Goal: Communication & Community: Answer question/provide support

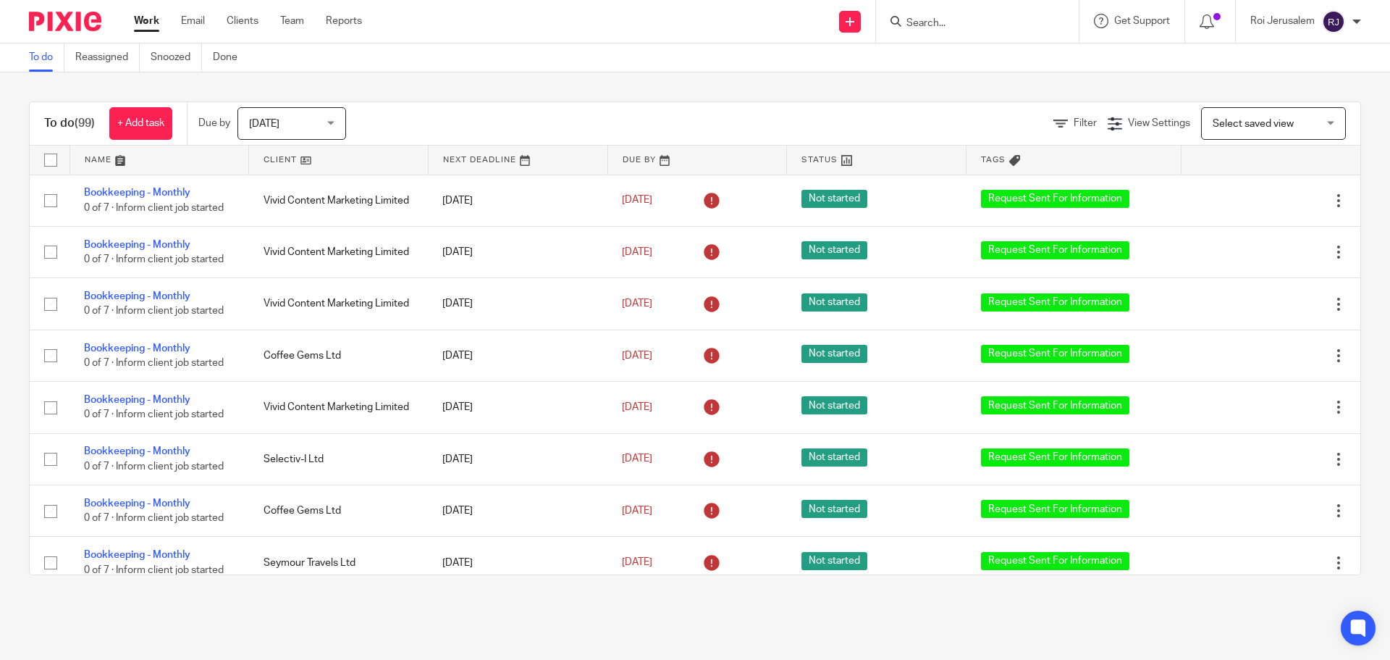
click at [972, 20] on input "Search" at bounding box center [970, 23] width 130 height 13
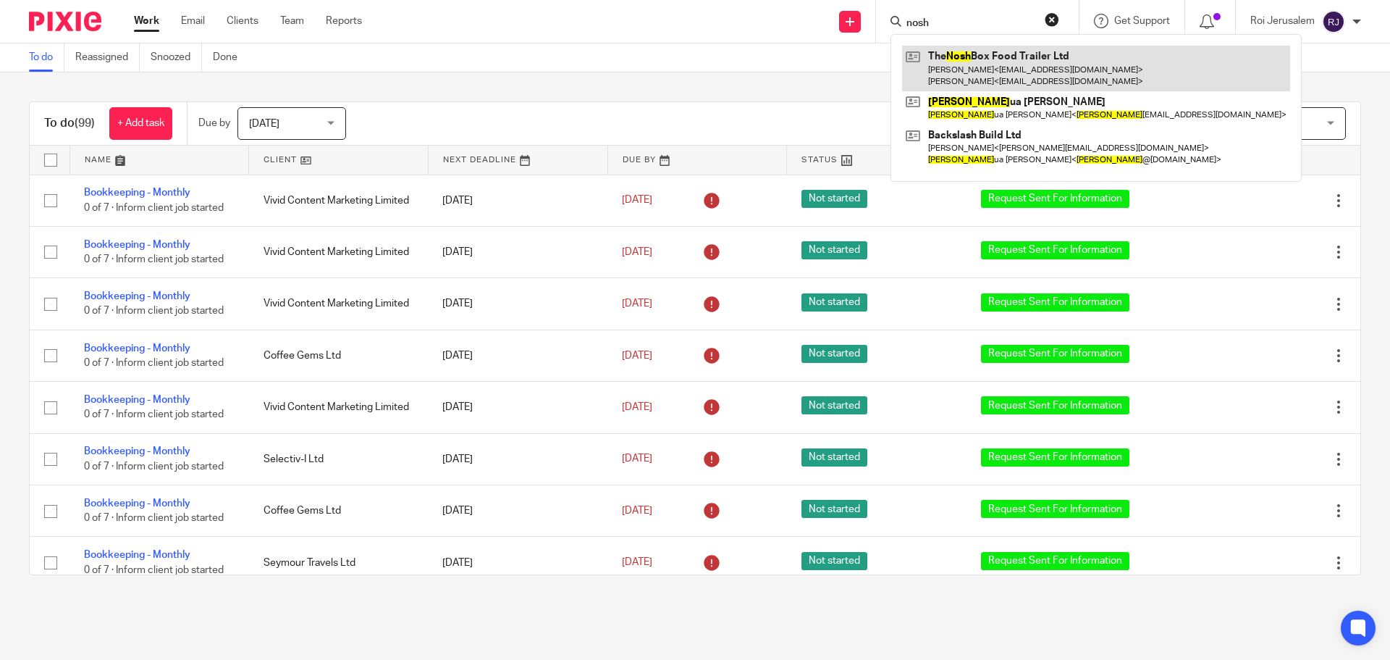
type input "nosh"
click at [949, 58] on link at bounding box center [1096, 68] width 388 height 45
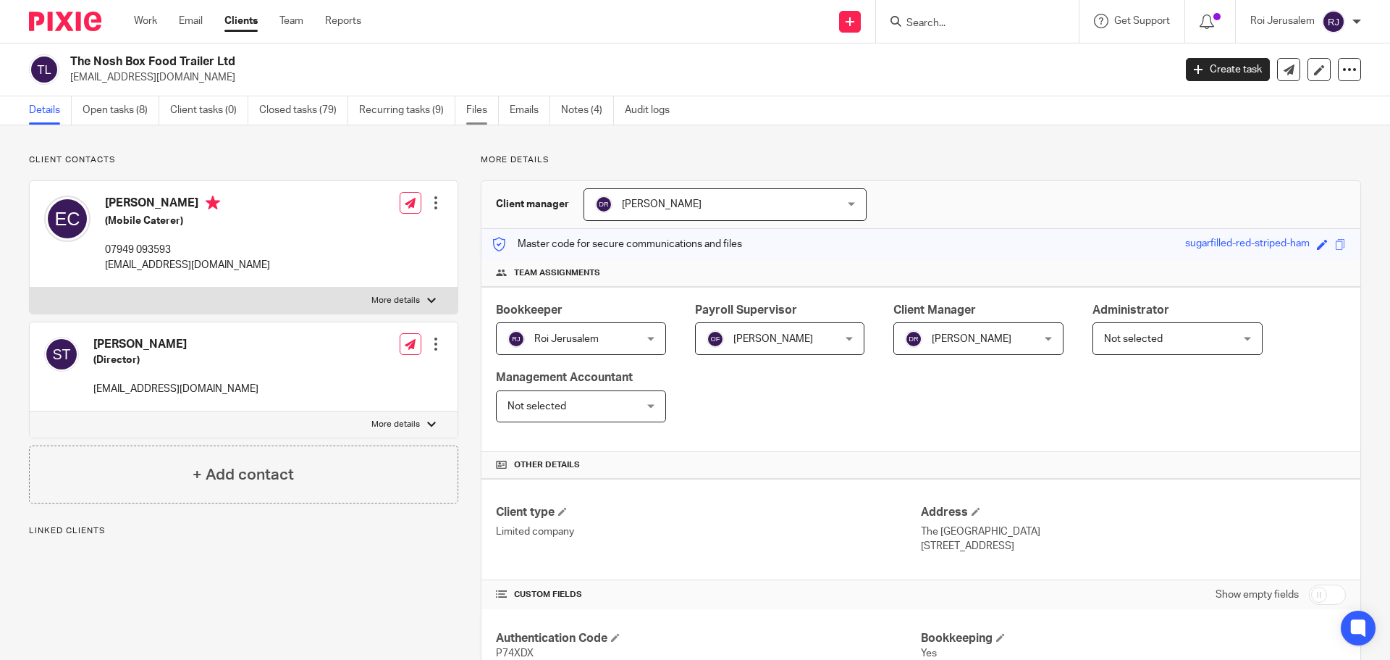
click at [474, 116] on link "Files" at bounding box center [482, 110] width 33 height 28
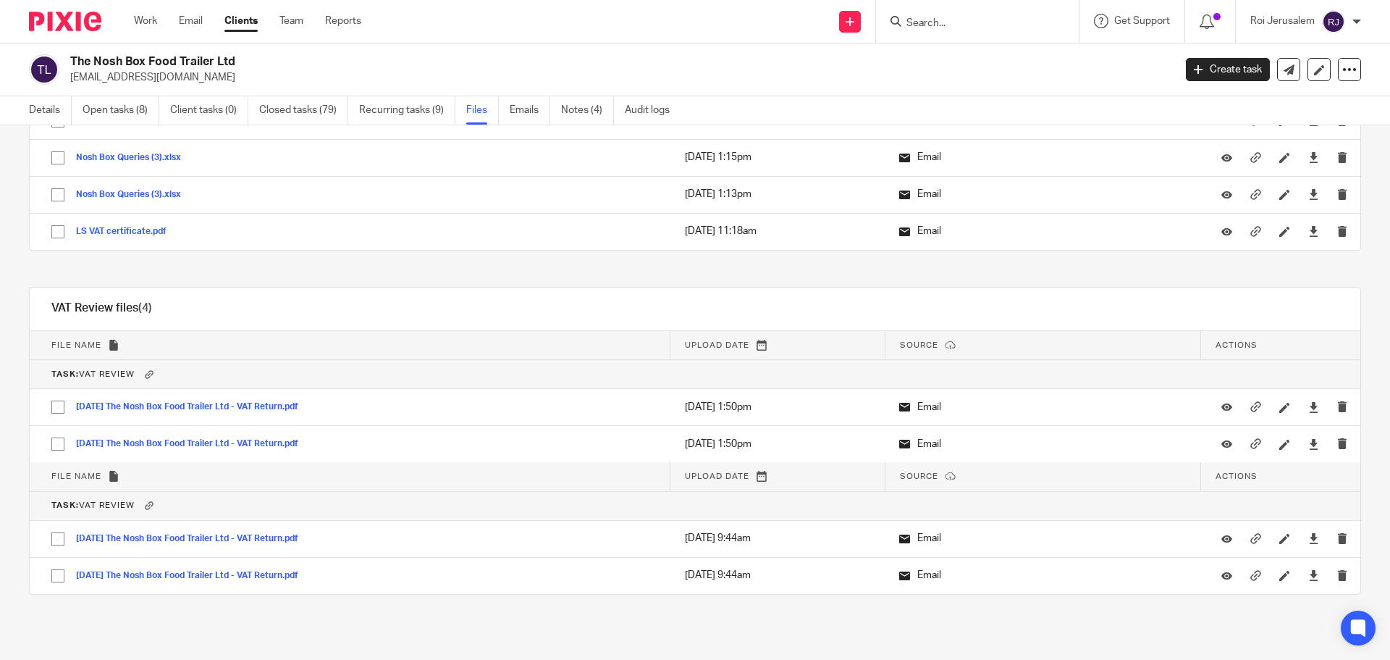
scroll to position [7231, 0]
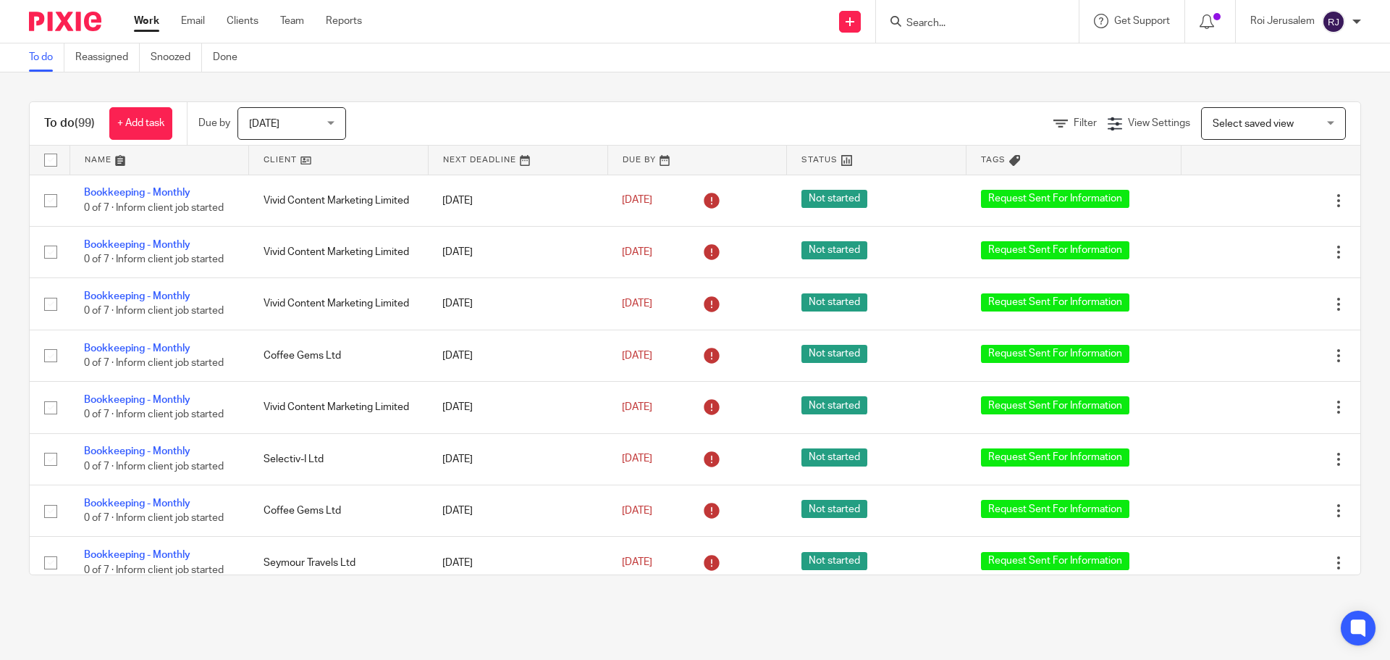
click at [983, 30] on input "Search" at bounding box center [970, 23] width 130 height 13
type input "rtl"
click at [976, 56] on link at bounding box center [1024, 62] width 245 height 33
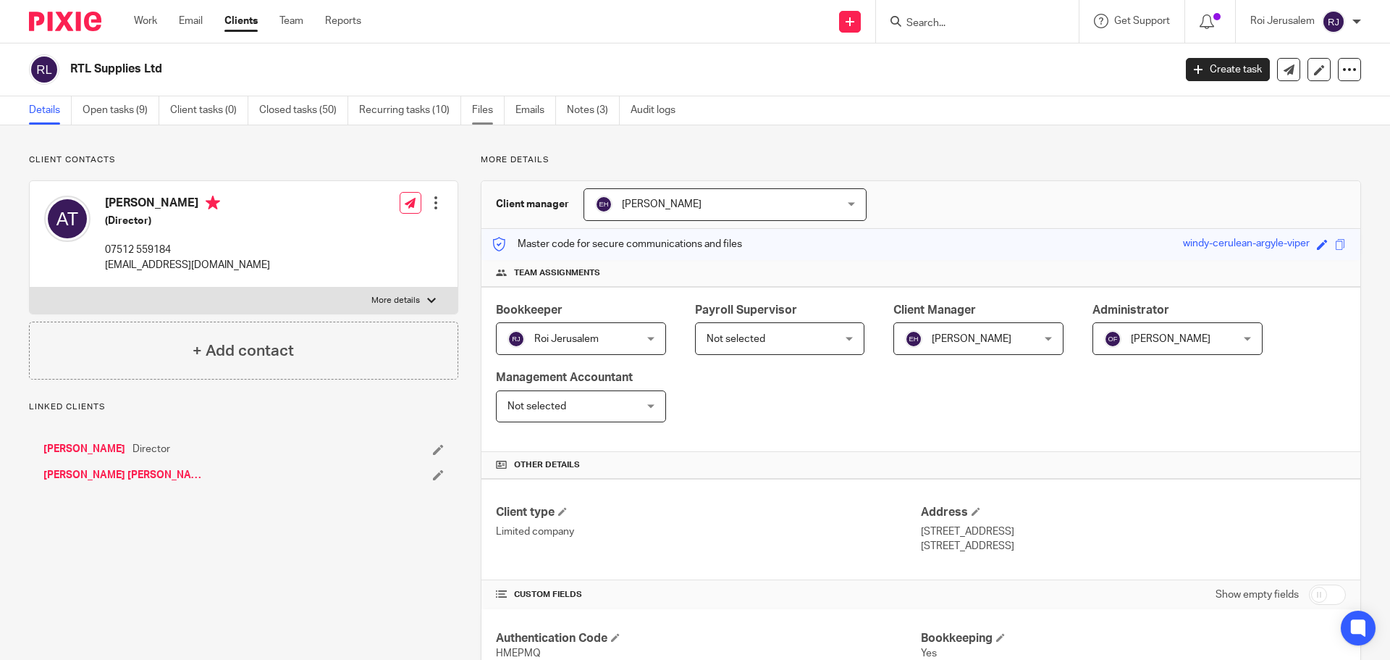
click at [483, 112] on link "Files" at bounding box center [488, 110] width 33 height 28
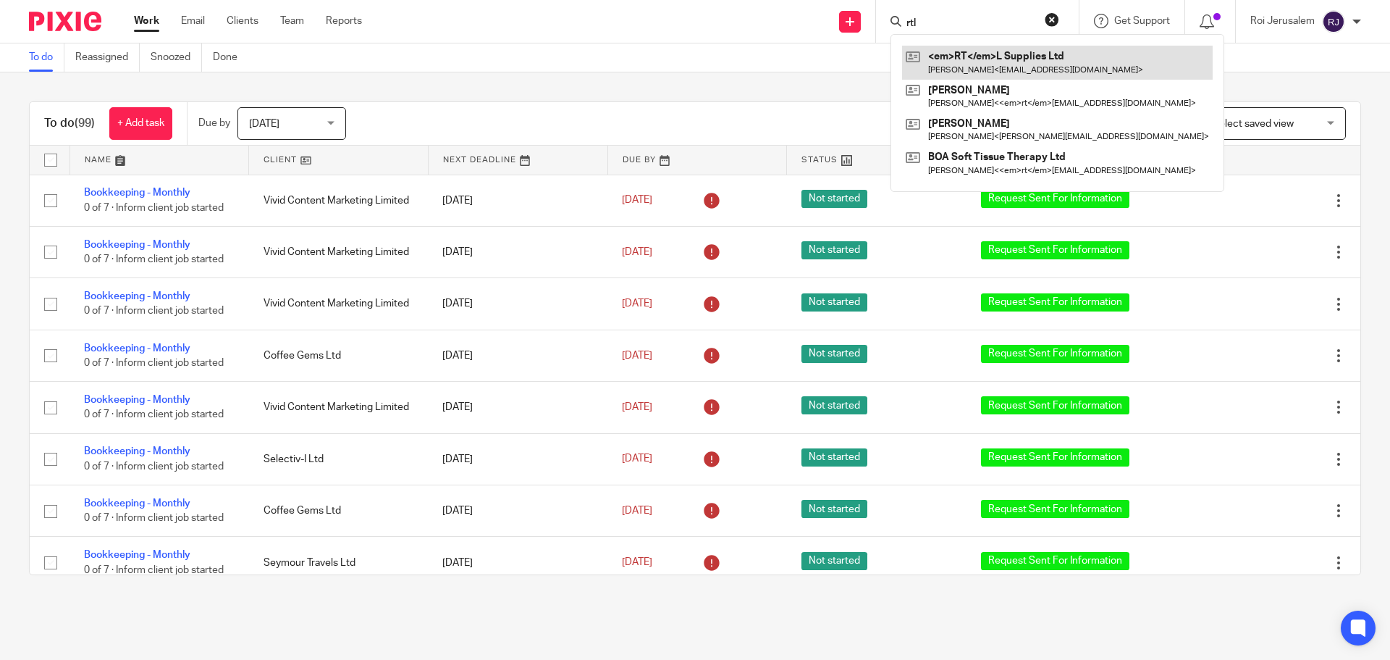
type input "rtl"
click at [943, 59] on link at bounding box center [1057, 62] width 311 height 33
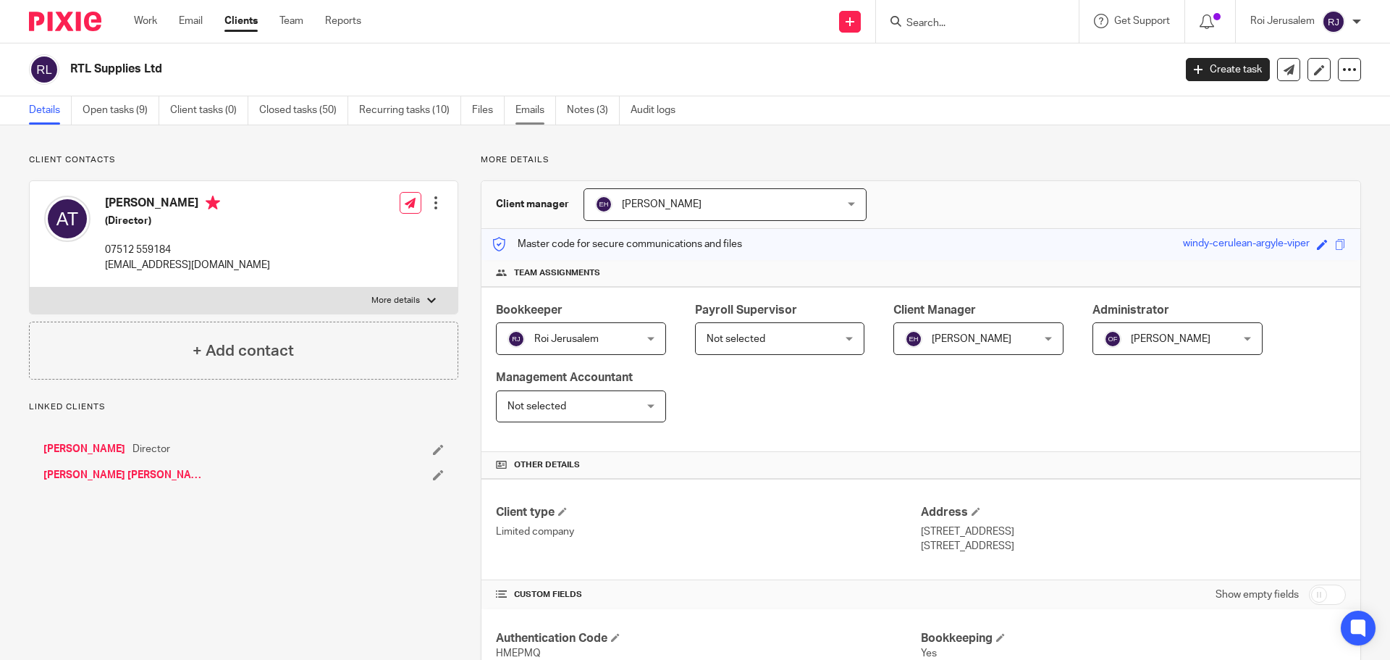
click at [536, 109] on link "Emails" at bounding box center [536, 110] width 41 height 28
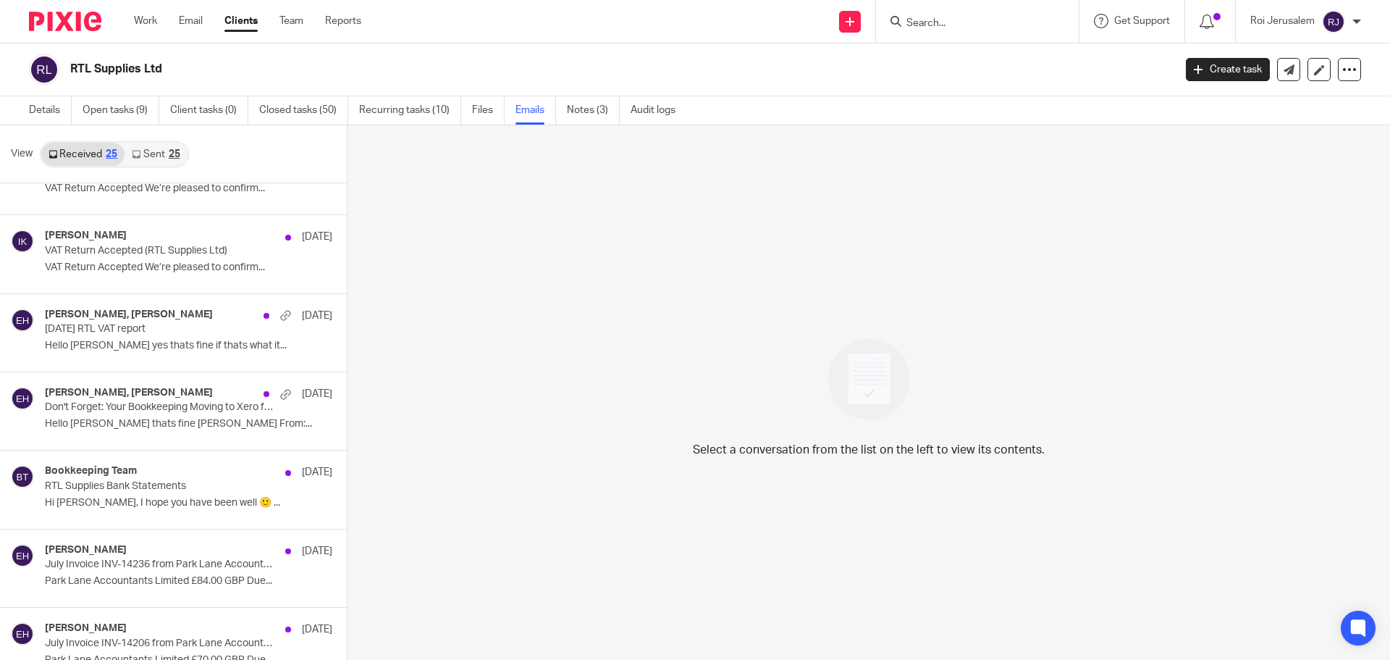
scroll to position [52, 0]
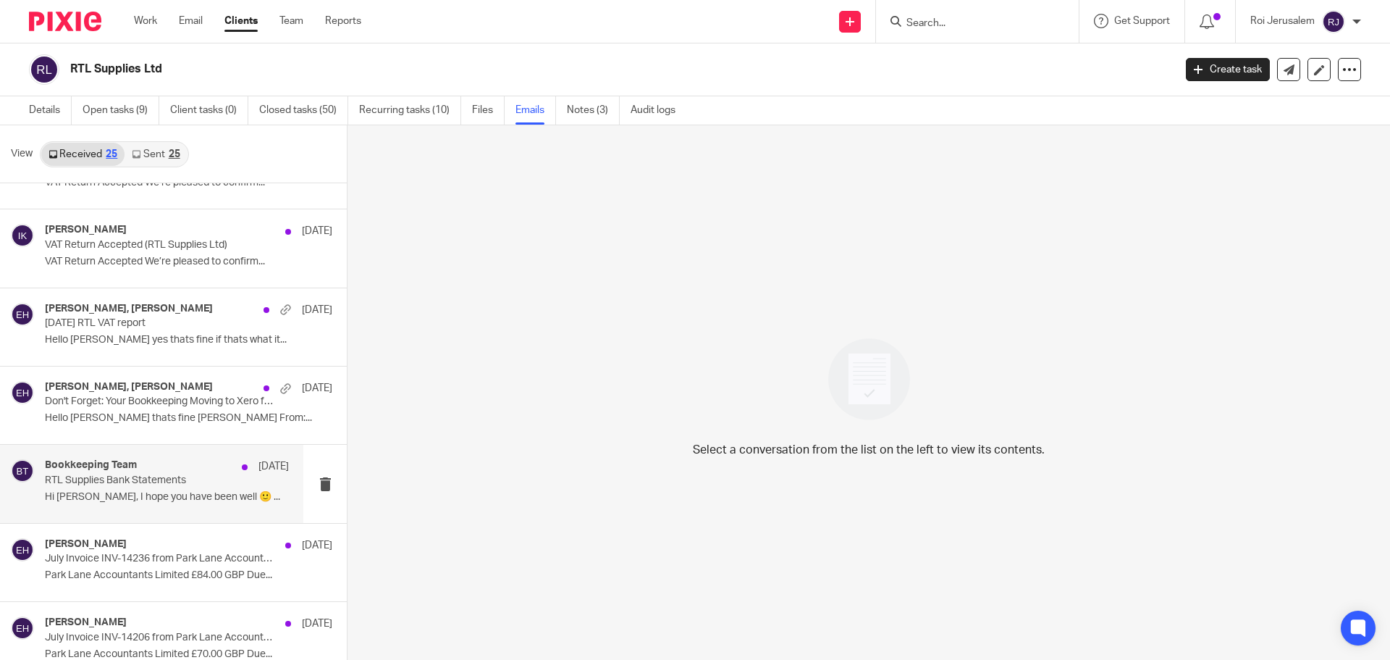
click at [143, 474] on p "RTL Supplies Bank Statements" at bounding box center [143, 480] width 196 height 12
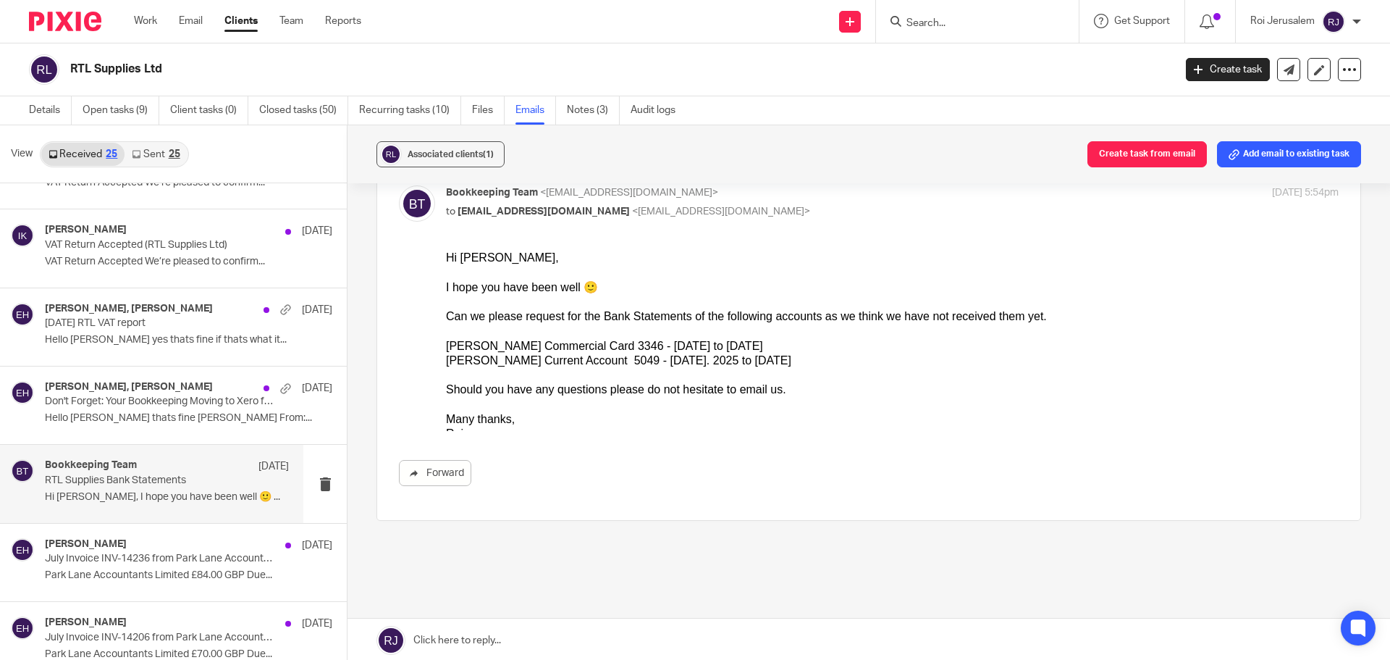
scroll to position [122, 0]
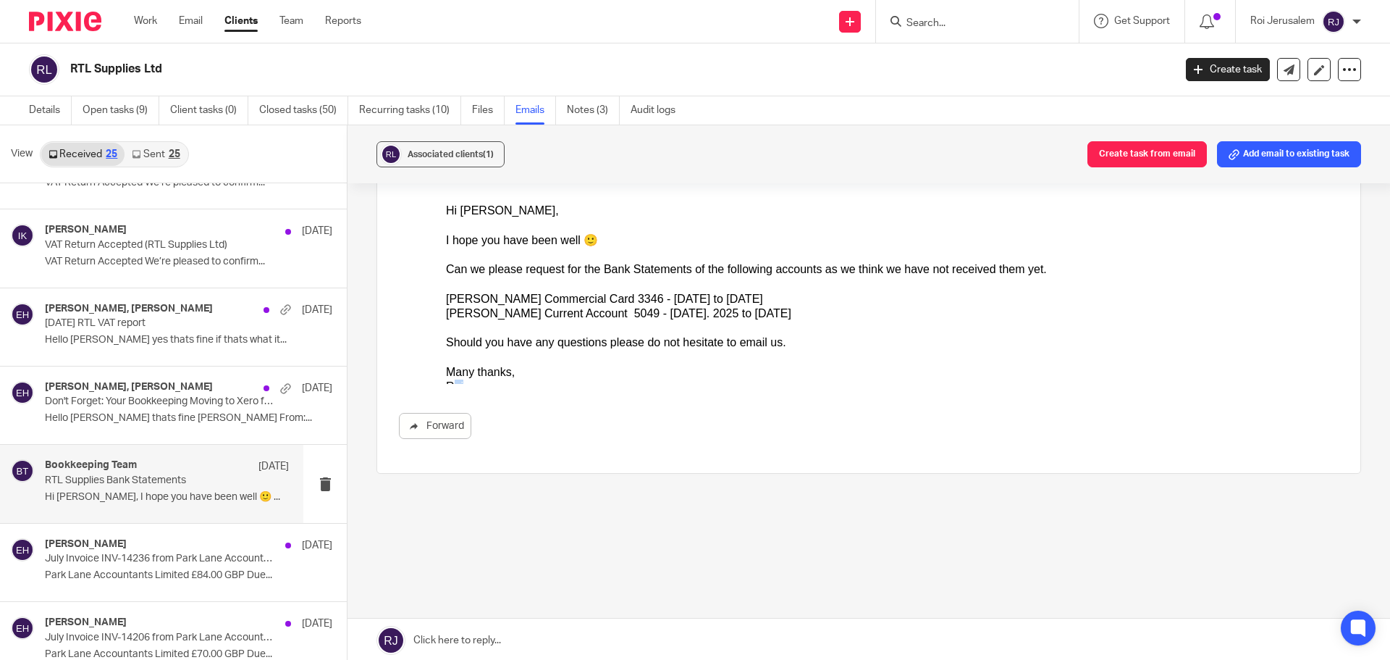
drag, startPoint x: 453, startPoint y: 380, endPoint x: 487, endPoint y: 387, distance: 34.8
click at [487, 384] on html "Hi [PERSON_NAME], I hope you have been well 🙂 Can we please request for the Ban…" at bounding box center [892, 294] width 893 height 180
click at [467, 378] on div "Many thanks," at bounding box center [892, 372] width 893 height 14
drag, startPoint x: 466, startPoint y: 379, endPoint x: 446, endPoint y: 382, distance: 19.8
click at [446, 382] on div "Hi [PERSON_NAME], I hope you have been well 🙂 Can we please request for the Ban…" at bounding box center [892, 299] width 893 height 190
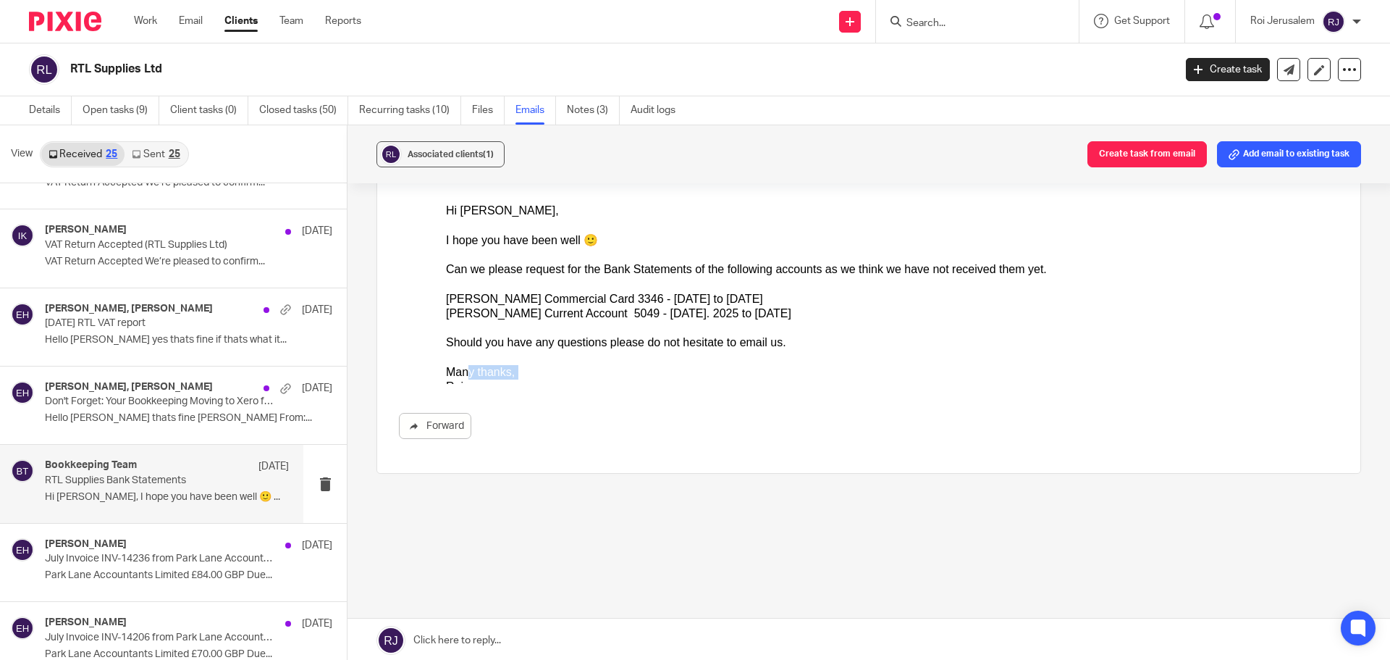
click at [448, 381] on div "Roi" at bounding box center [892, 386] width 893 height 14
drag, startPoint x: 450, startPoint y: 382, endPoint x: 931, endPoint y: 587, distance: 522.1
click at [487, 384] on html "Hi [PERSON_NAME], I hope you have been well 🙂 Can we please request for the Ban…" at bounding box center [892, 294] width 893 height 180
click at [487, 382] on div "Roi" at bounding box center [892, 386] width 893 height 14
click at [450, 384] on div at bounding box center [892, 294] width 893 height 180
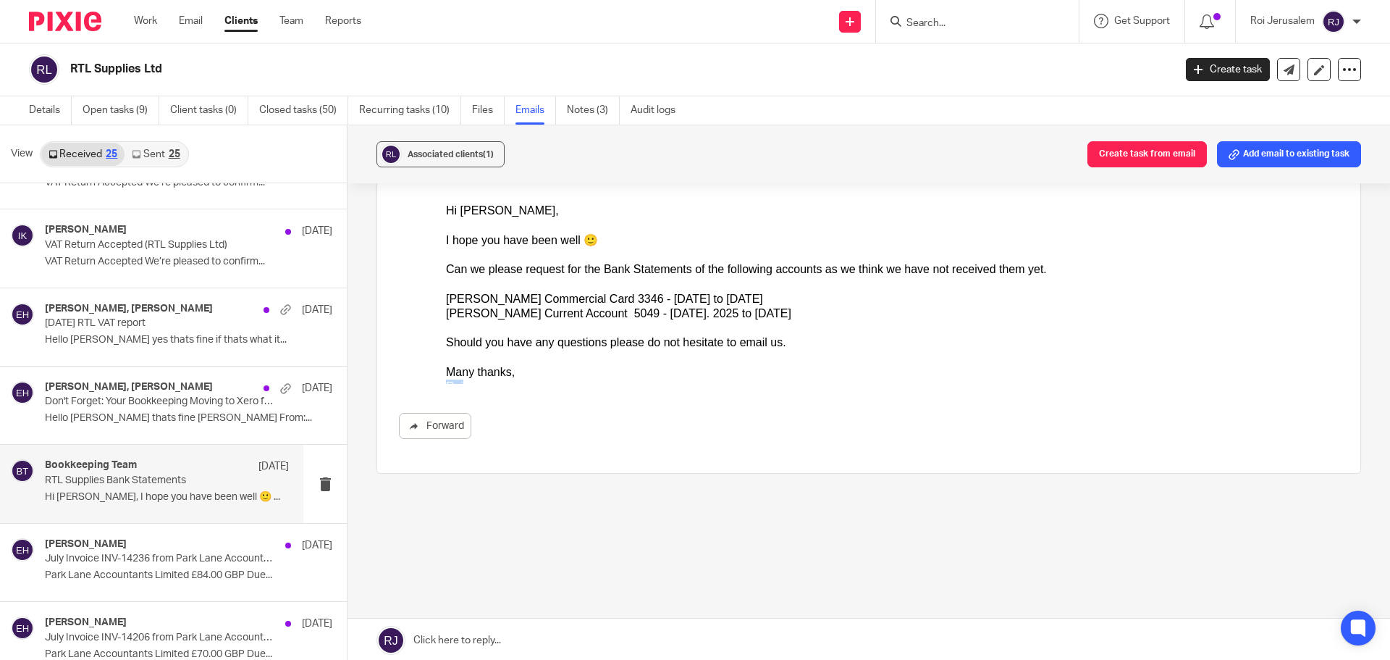
drag, startPoint x: 893, startPoint y: 587, endPoint x: 471, endPoint y: 385, distance: 467.7
click at [471, 384] on html "Hi [PERSON_NAME], I hope you have been well 🙂 Can we please request for the Ban…" at bounding box center [892, 294] width 893 height 180
copy div "Roi"
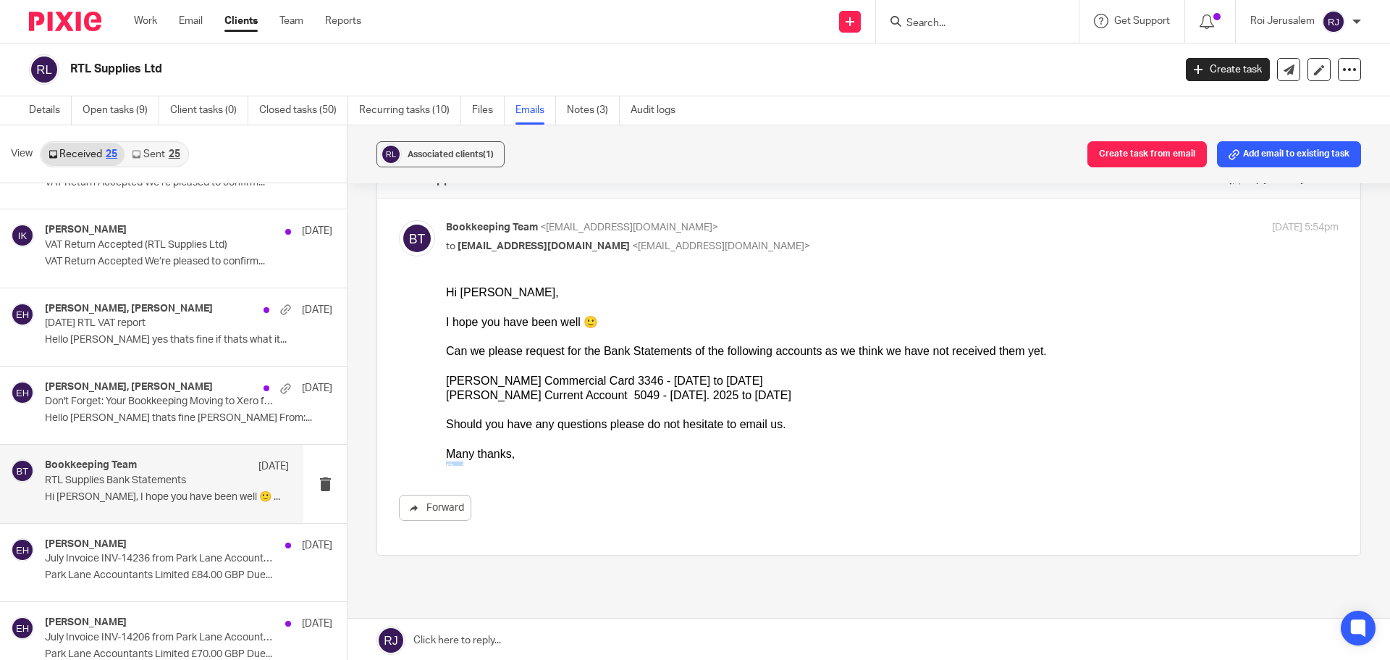
scroll to position [0, 0]
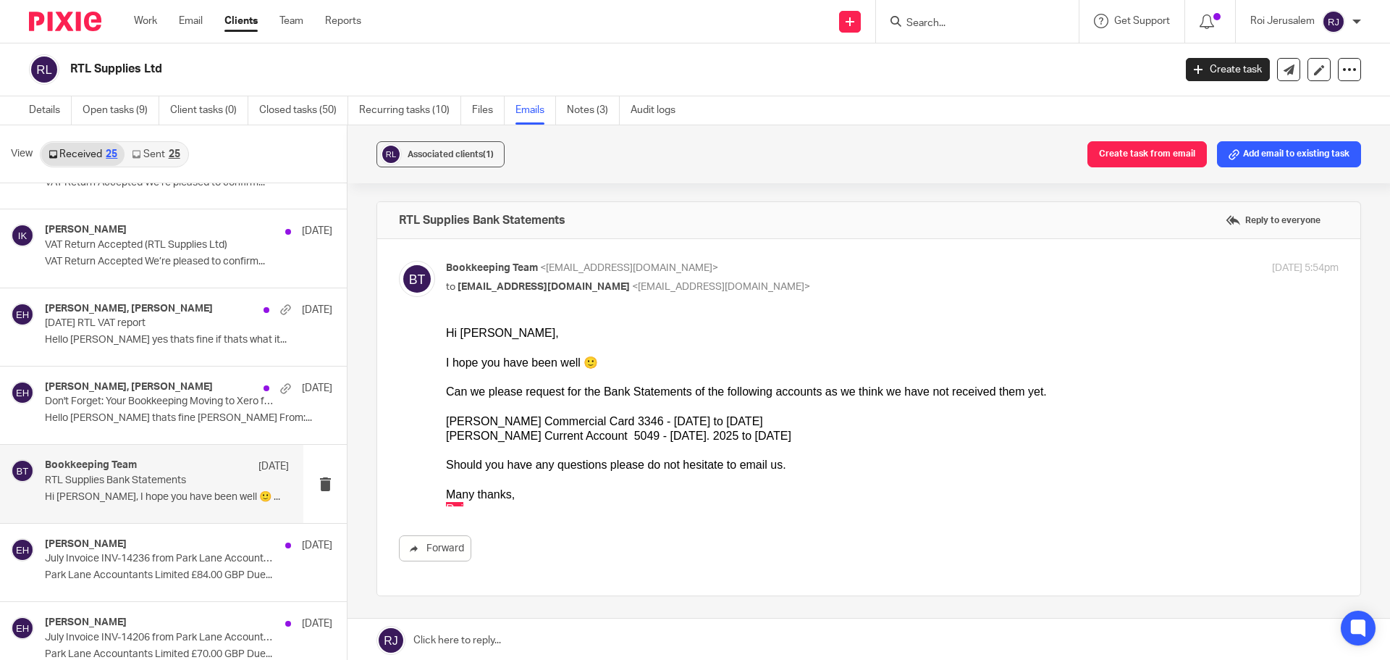
click at [913, 306] on div "Bookkeeping Team <[EMAIL_ADDRESS][DOMAIN_NAME]> to [EMAIL_ADDRESS][DOMAIN_NAME]…" at bounding box center [869, 417] width 940 height 313
click at [534, 370] on div at bounding box center [892, 377] width 893 height 14
drag, startPoint x: 889, startPoint y: 750, endPoint x: 721, endPoint y: 443, distance: 350.0
click at [748, 437] on div "[PERSON_NAME] Current Account 5049 - [DATE]. 2025 to [DATE]" at bounding box center [892, 436] width 893 height 14
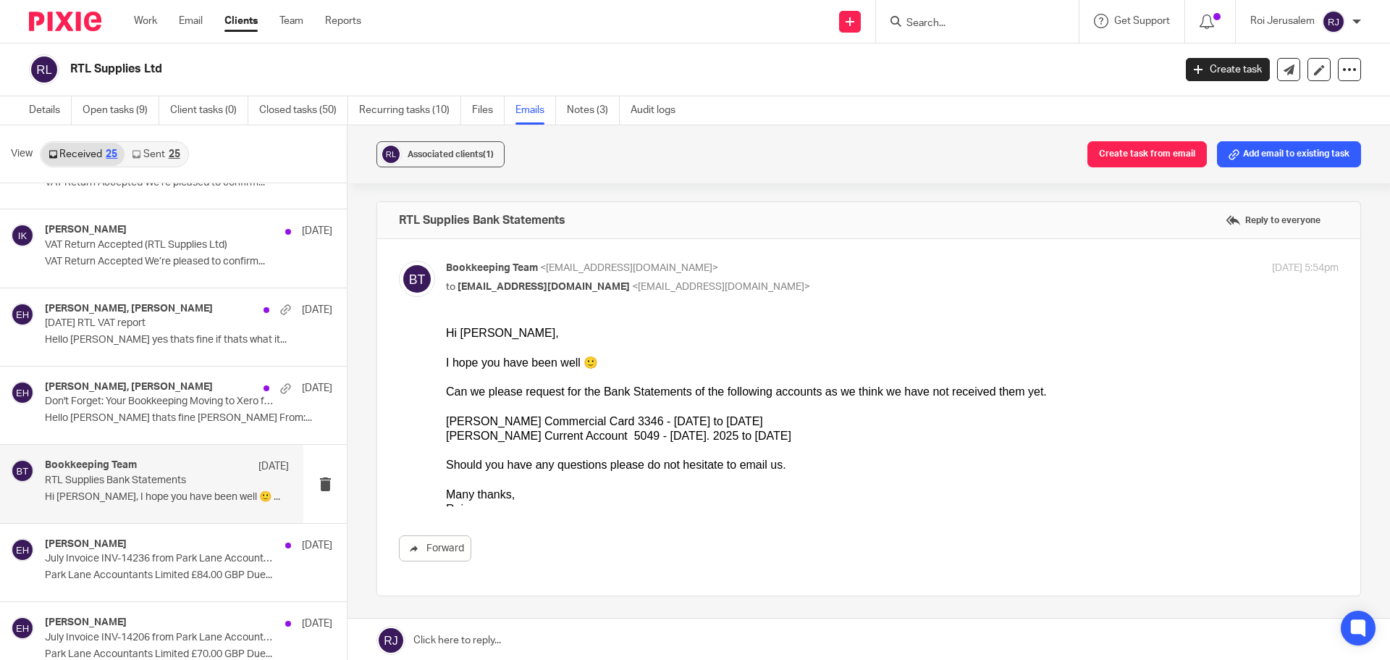
click at [592, 419] on div "[PERSON_NAME] Commercial Card 3346 - [DATE] to [DATE]" at bounding box center [892, 421] width 893 height 14
drag, startPoint x: 446, startPoint y: 417, endPoint x: 767, endPoint y: 432, distance: 321.2
click at [767, 432] on ol "[PERSON_NAME] Commercial Card 3346 - [DATE] to [DATE] [PERSON_NAME] Current Acc…" at bounding box center [892, 429] width 893 height 30
copy ol "[PERSON_NAME] Commercial Card 3346 - [DATE] to [DATE] [PERSON_NAME] Current Acc…"
click at [518, 437] on div "[PERSON_NAME] Current Account 5049 - [DATE]. 2025 to [DATE]" at bounding box center [892, 436] width 893 height 14
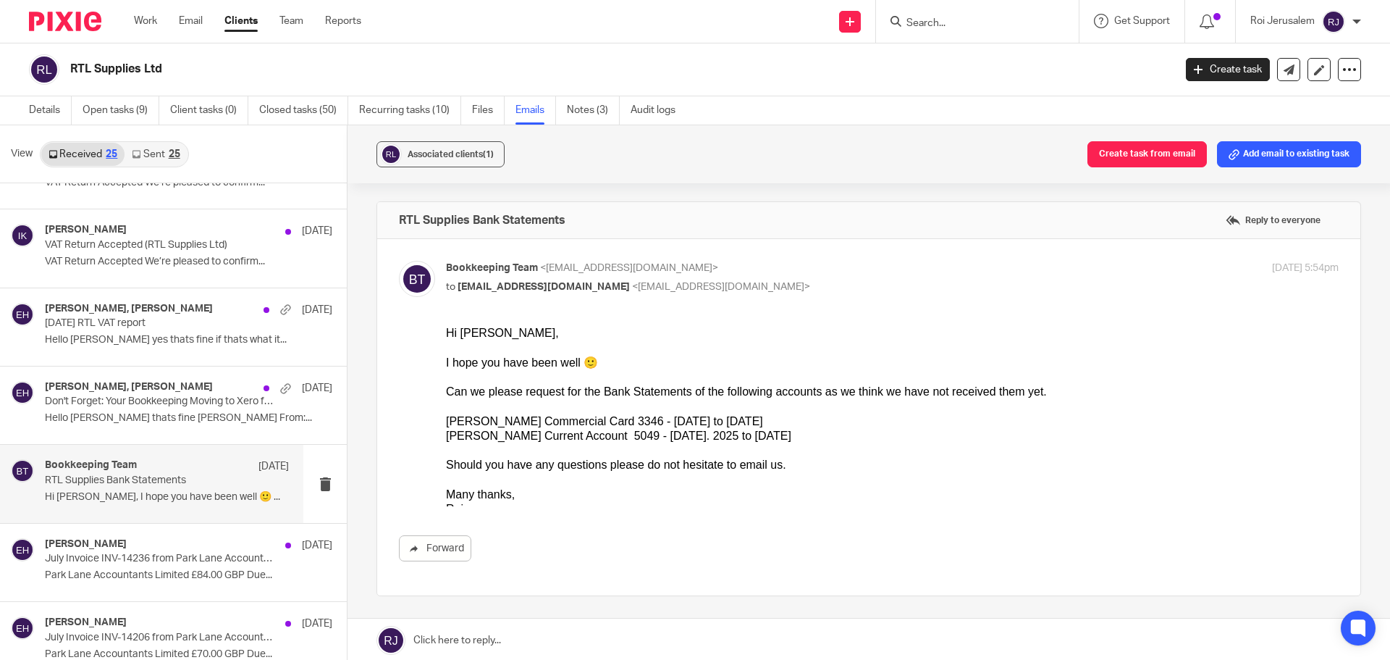
drag, startPoint x: 634, startPoint y: 493, endPoint x: 652, endPoint y: 500, distance: 19.5
click at [638, 495] on div "Many thanks," at bounding box center [892, 494] width 893 height 14
drag, startPoint x: 330, startPoint y: 288, endPoint x: 347, endPoint y: 289, distance: 16.7
click at [349, 288] on div "View Received 25 Sent 25 [PERSON_NAME] [DATE] VAT Return Accepted (RTL Supplies…" at bounding box center [695, 393] width 1390 height 537
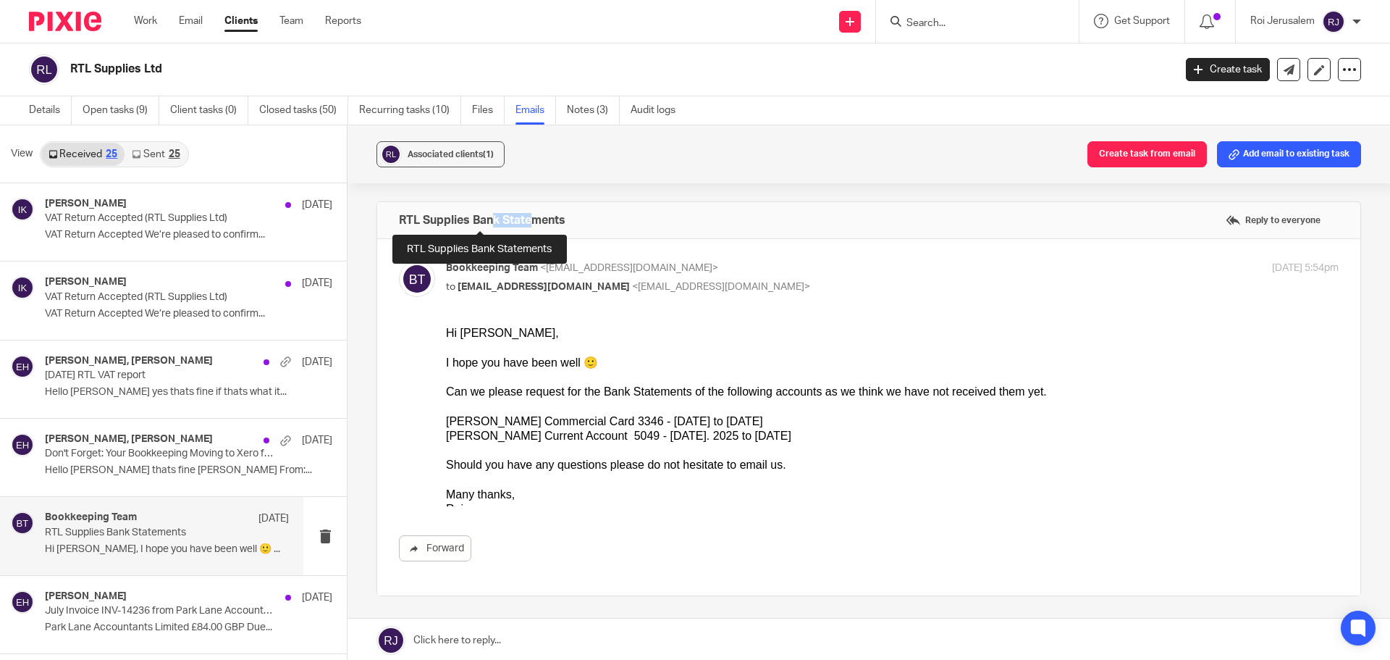
drag, startPoint x: 493, startPoint y: 224, endPoint x: 530, endPoint y: 221, distance: 37.0
click at [530, 221] on h4 "RTL Supplies Bank Statements" at bounding box center [482, 220] width 167 height 14
click at [536, 221] on h4 "RTL Supplies Bank Statements" at bounding box center [482, 220] width 167 height 14
click at [615, 386] on div "Can we please request for the Bank Statements of the following accounts as we t…" at bounding box center [892, 392] width 893 height 14
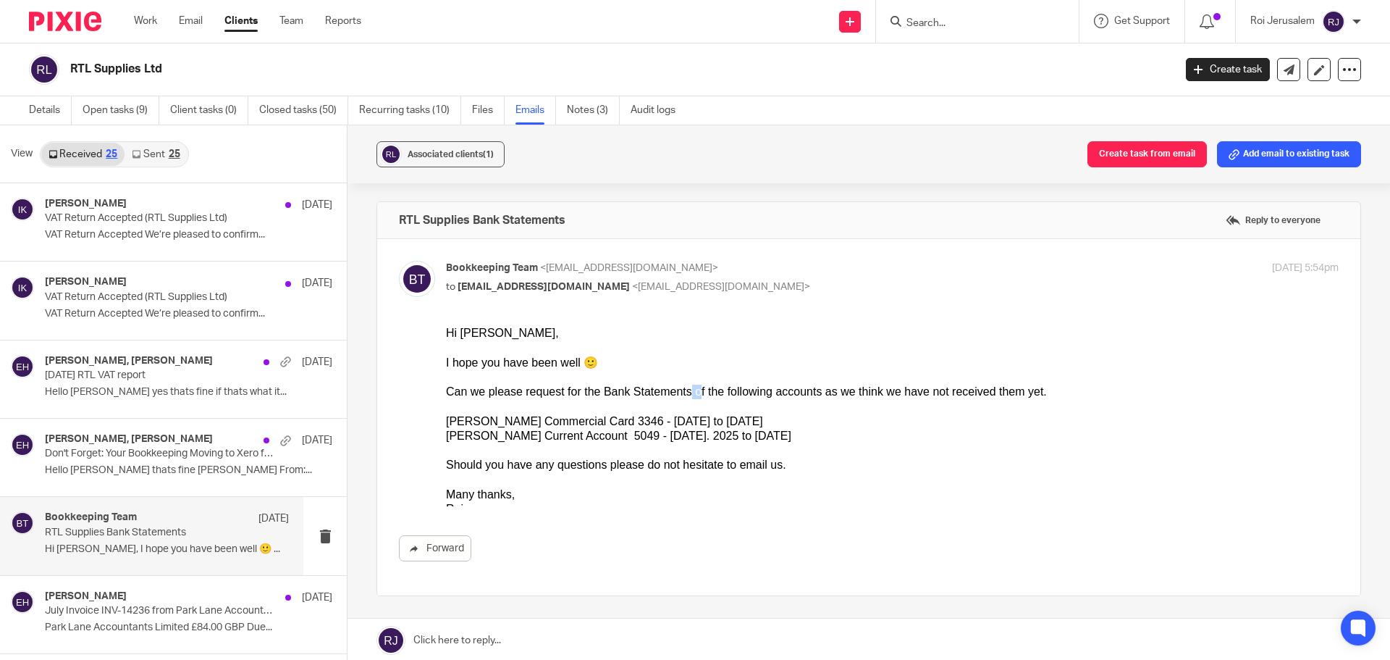
drag, startPoint x: 675, startPoint y: 391, endPoint x: 666, endPoint y: 392, distance: 9.4
click at [666, 392] on div "Can we please request for the Bank Statements of the following accounts as we t…" at bounding box center [892, 392] width 893 height 14
click at [681, 389] on div "Can we please request for the Bank Statements of the following accounts as we t…" at bounding box center [892, 392] width 893 height 14
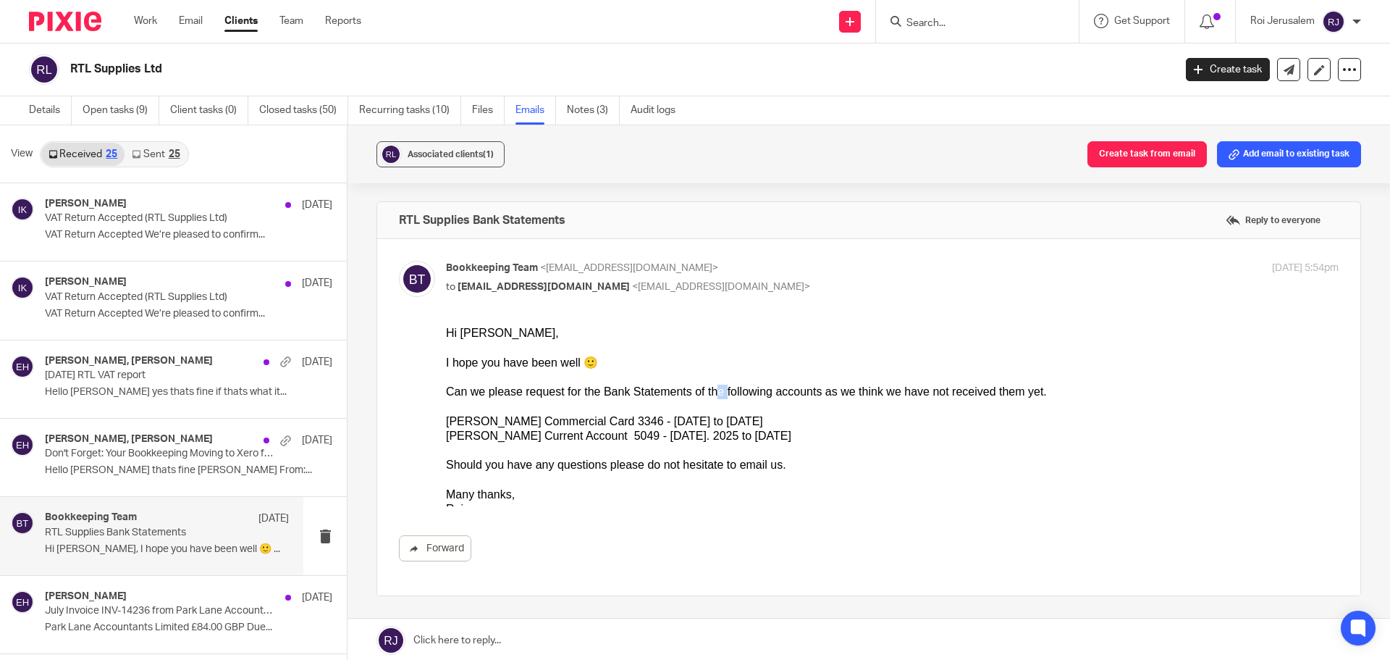
click at [702, 391] on div "Can we please request for the Bank Statements of the following accounts as we t…" at bounding box center [892, 392] width 893 height 14
drag, startPoint x: 743, startPoint y: 393, endPoint x: 754, endPoint y: 391, distance: 11.0
click at [754, 391] on div "Can we please request for the Bank Statements of the following accounts as we t…" at bounding box center [892, 392] width 893 height 14
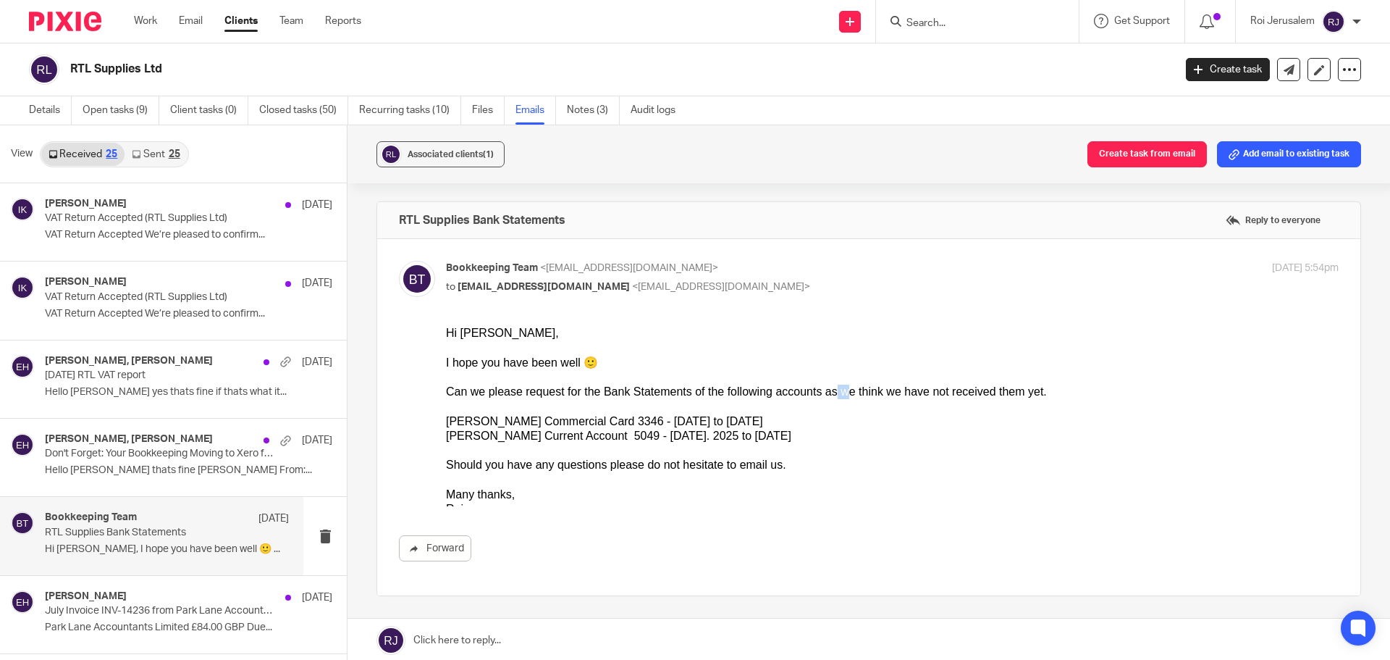
drag, startPoint x: 805, startPoint y: 391, endPoint x: 813, endPoint y: 390, distance: 8.0
click at [813, 390] on div "Can we please request for the Bank Statements of the following accounts as we t…" at bounding box center [892, 392] width 893 height 14
click at [818, 394] on div "Can we please request for the Bank Statements of the following accounts as we t…" at bounding box center [892, 392] width 893 height 14
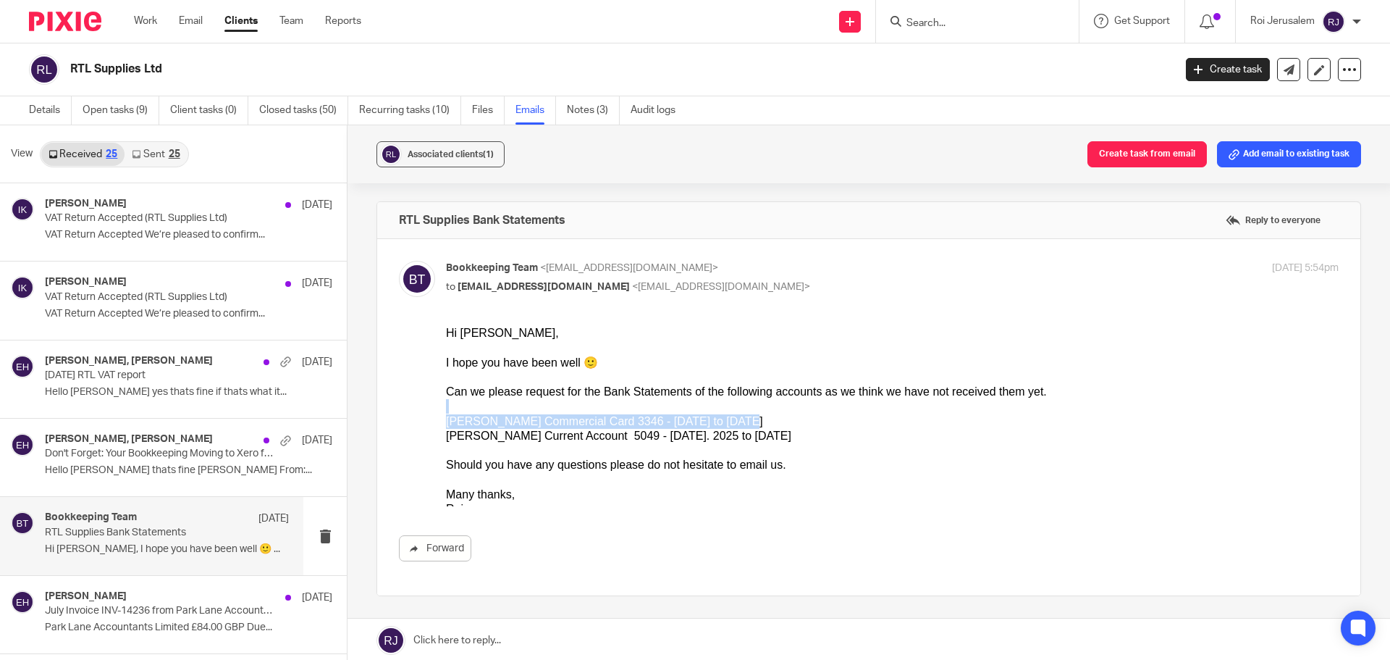
drag, startPoint x: 768, startPoint y: 407, endPoint x: 698, endPoint y: 421, distance: 71.7
click at [698, 421] on div "Hi [PERSON_NAME], I hope you have been well 🙂 Can we please request for the Ban…" at bounding box center [892, 421] width 893 height 190
click at [698, 421] on div "[PERSON_NAME] Commercial Card 3346 - [DATE] to [DATE]" at bounding box center [892, 421] width 893 height 14
drag, startPoint x: 608, startPoint y: 420, endPoint x: 749, endPoint y: 437, distance: 142.3
click at [747, 438] on ol "[PERSON_NAME] Commercial Card 3346 - [DATE] to [DATE] [PERSON_NAME] Current Acc…" at bounding box center [892, 429] width 893 height 30
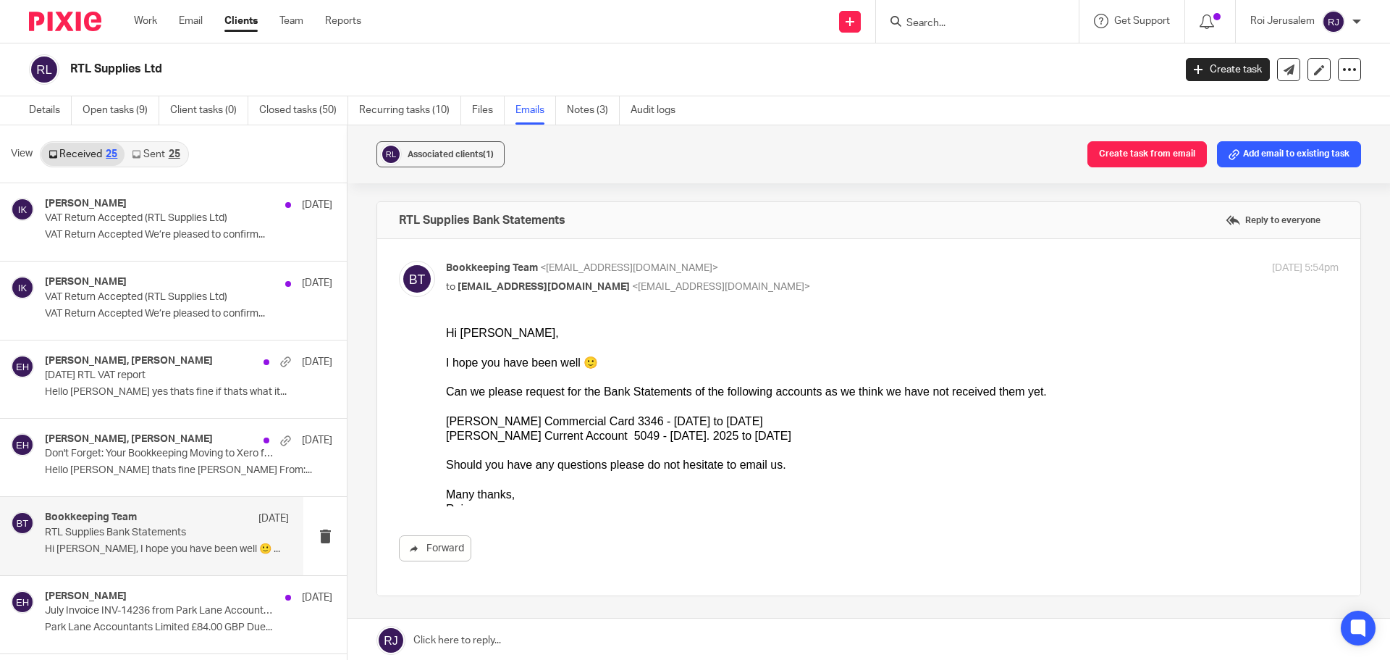
click at [749, 437] on div "[PERSON_NAME] Current Account 5049 - [DATE]. 2025 to [DATE]" at bounding box center [892, 436] width 893 height 14
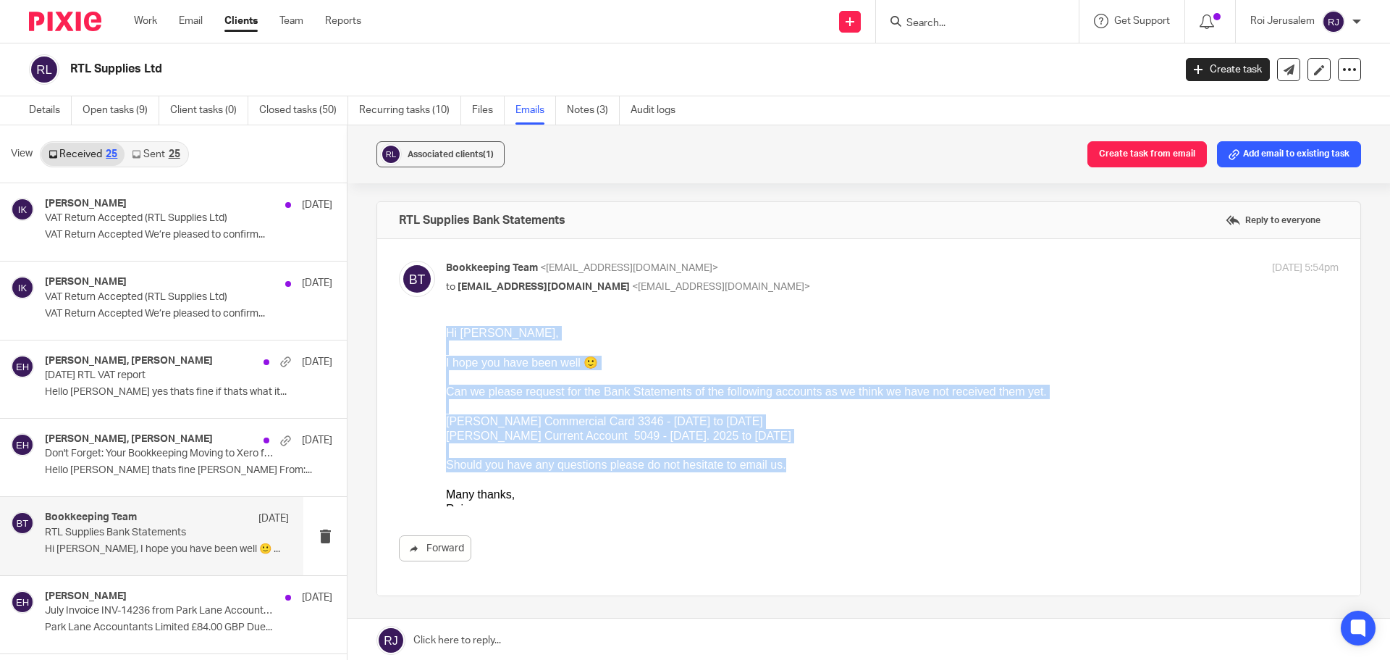
drag, startPoint x: 756, startPoint y: 469, endPoint x: 437, endPoint y: 335, distance: 345.4
click at [446, 335] on html "Hi [PERSON_NAME], I hope you have been well 🙂 Can we please request for the Ban…" at bounding box center [892, 416] width 893 height 180
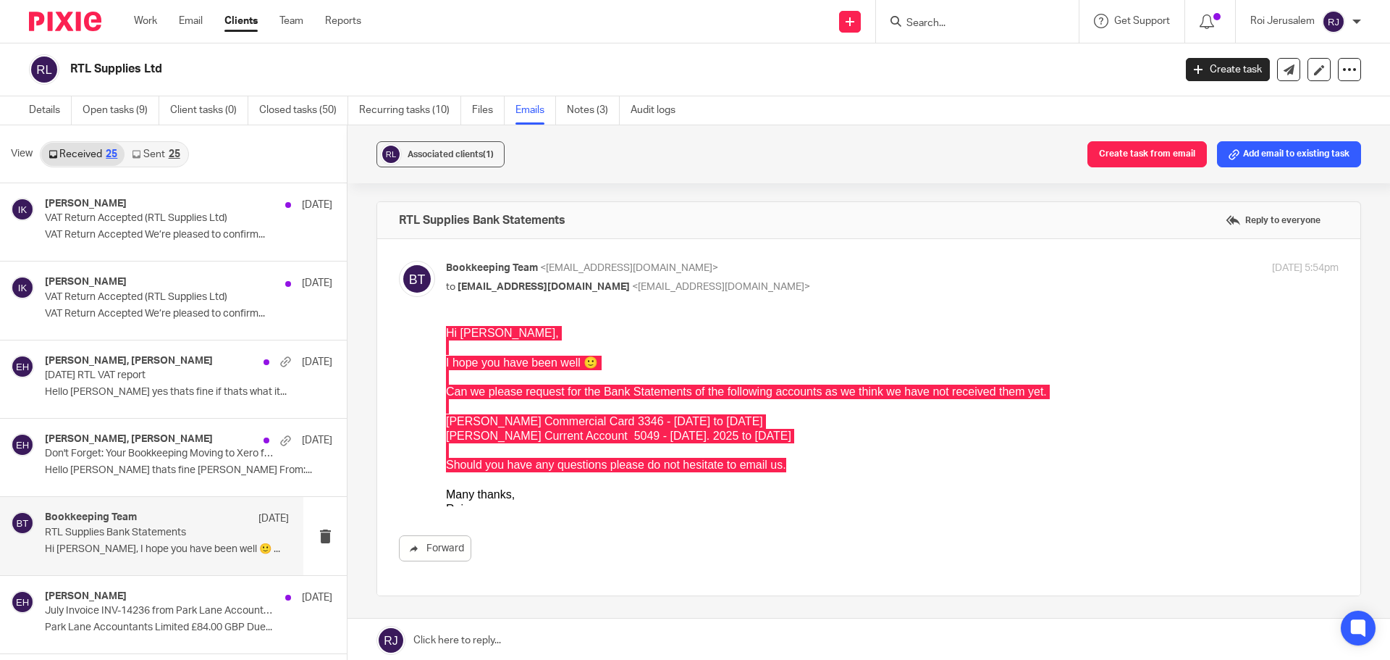
click at [435, 335] on div "Forward" at bounding box center [869, 443] width 940 height 235
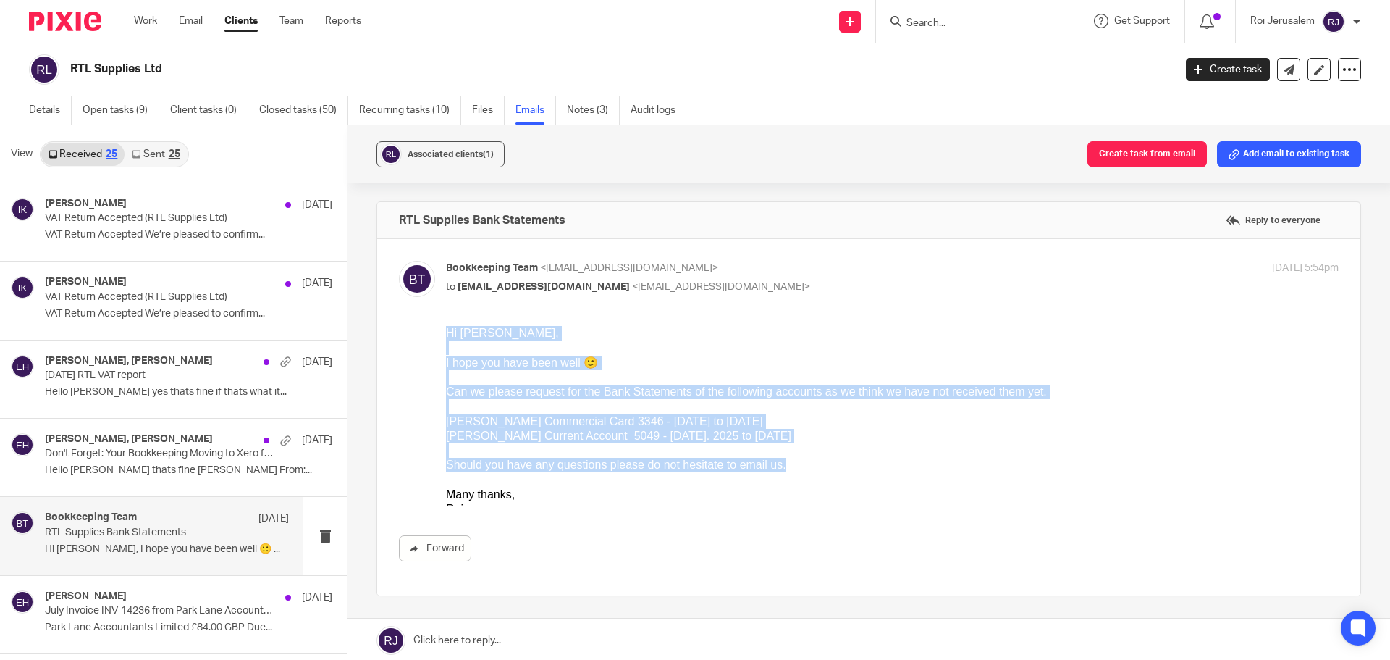
click at [449, 330] on div "Hi [PERSON_NAME]," at bounding box center [892, 333] width 893 height 14
drag, startPoint x: 448, startPoint y: 334, endPoint x: 522, endPoint y: 489, distance: 172.0
click at [522, 489] on div "Hi [PERSON_NAME], I hope you have been well 🙂 Can we please request for the Ban…" at bounding box center [892, 421] width 893 height 190
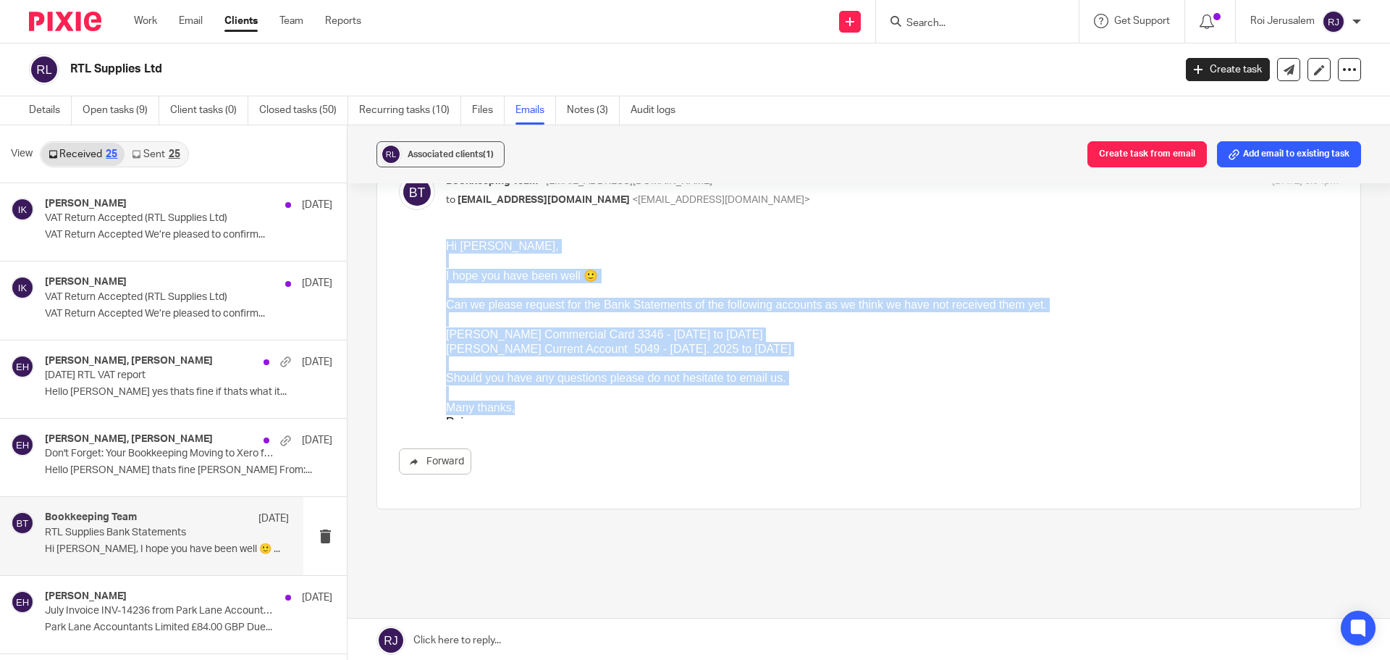
scroll to position [122, 0]
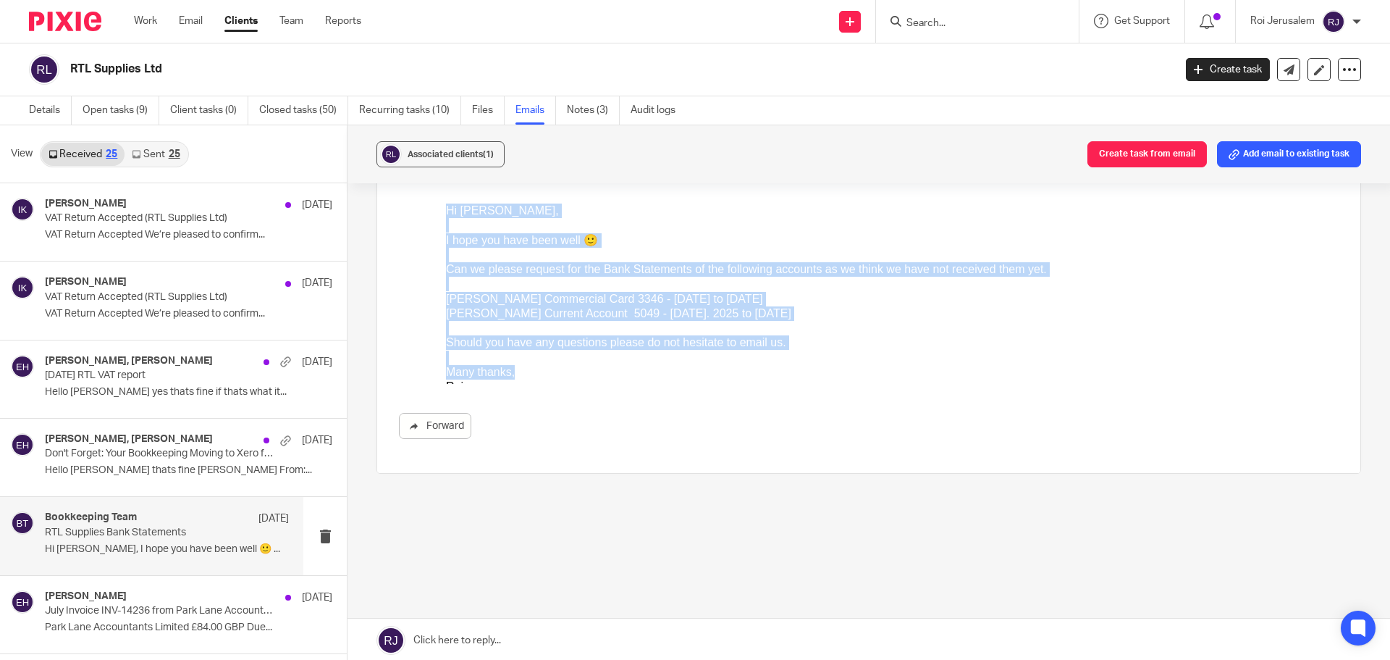
click at [513, 365] on div "Many thanks," at bounding box center [892, 372] width 893 height 14
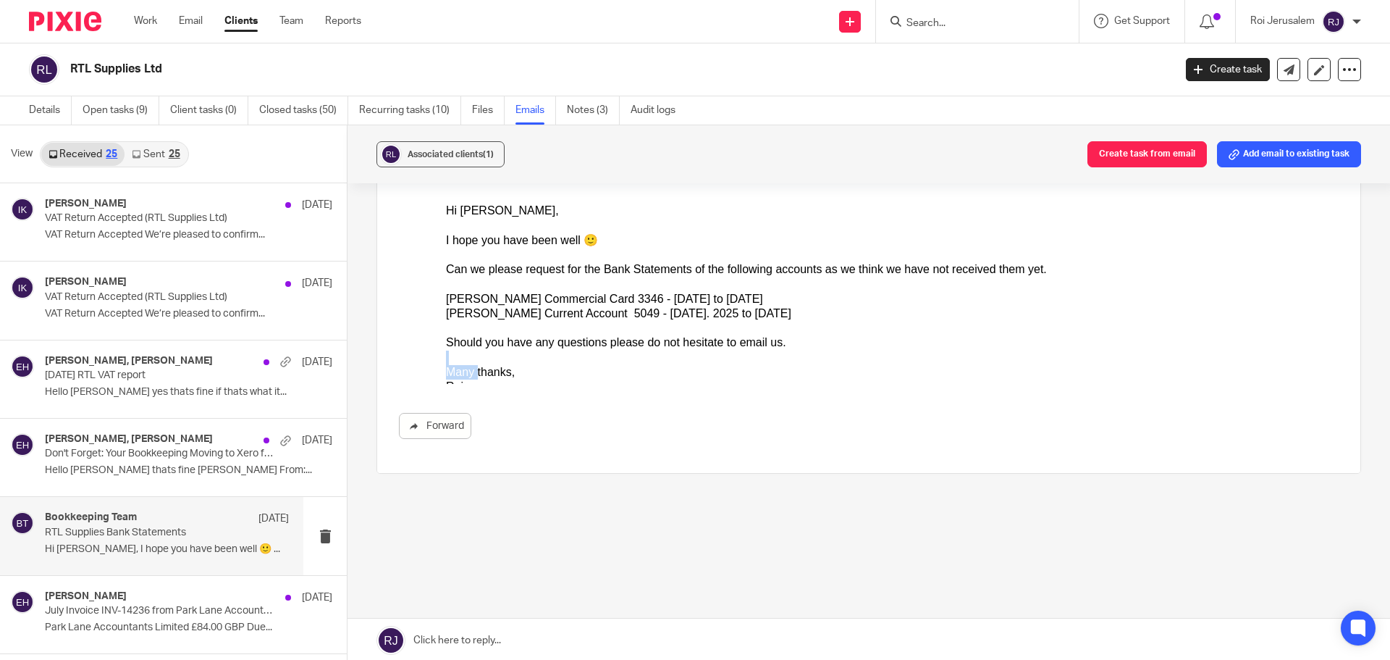
drag, startPoint x: 474, startPoint y: 379, endPoint x: 449, endPoint y: 357, distance: 33.3
click at [449, 357] on div "Hi [PERSON_NAME], I hope you have been well 🙂 Can we please request for the Ban…" at bounding box center [892, 299] width 893 height 190
click at [449, 357] on div at bounding box center [892, 358] width 893 height 14
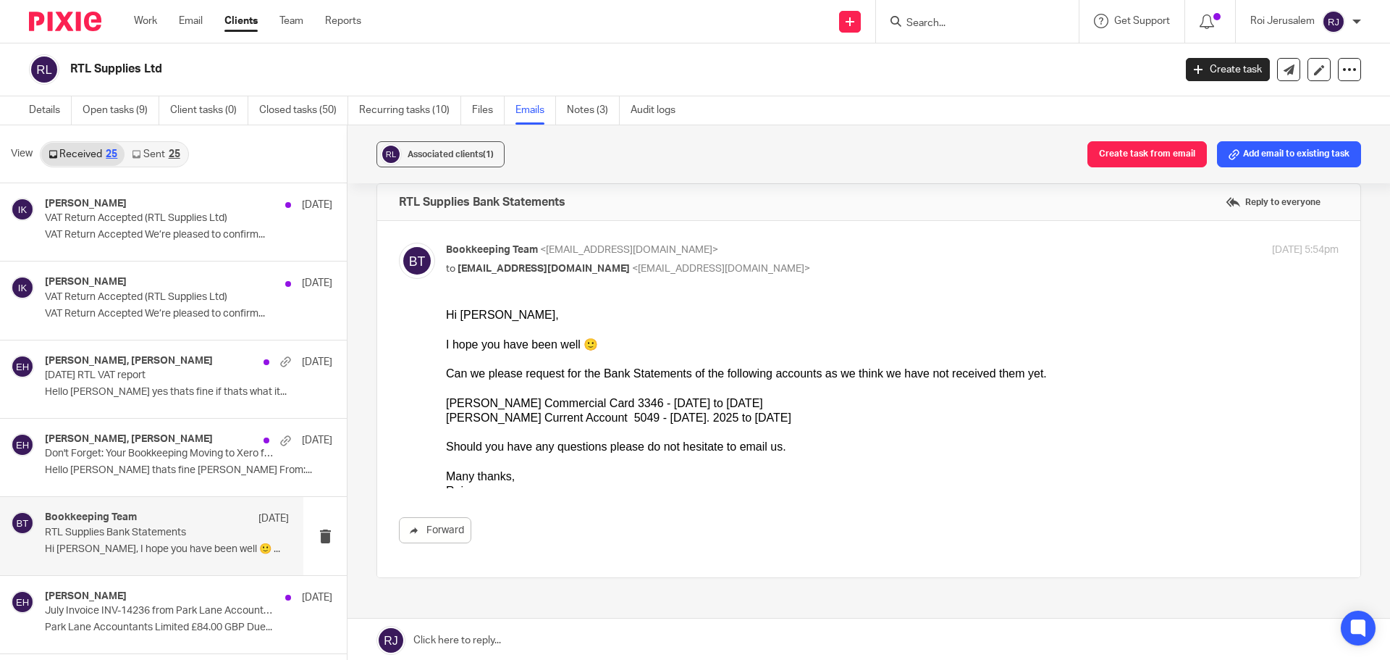
scroll to position [0, 0]
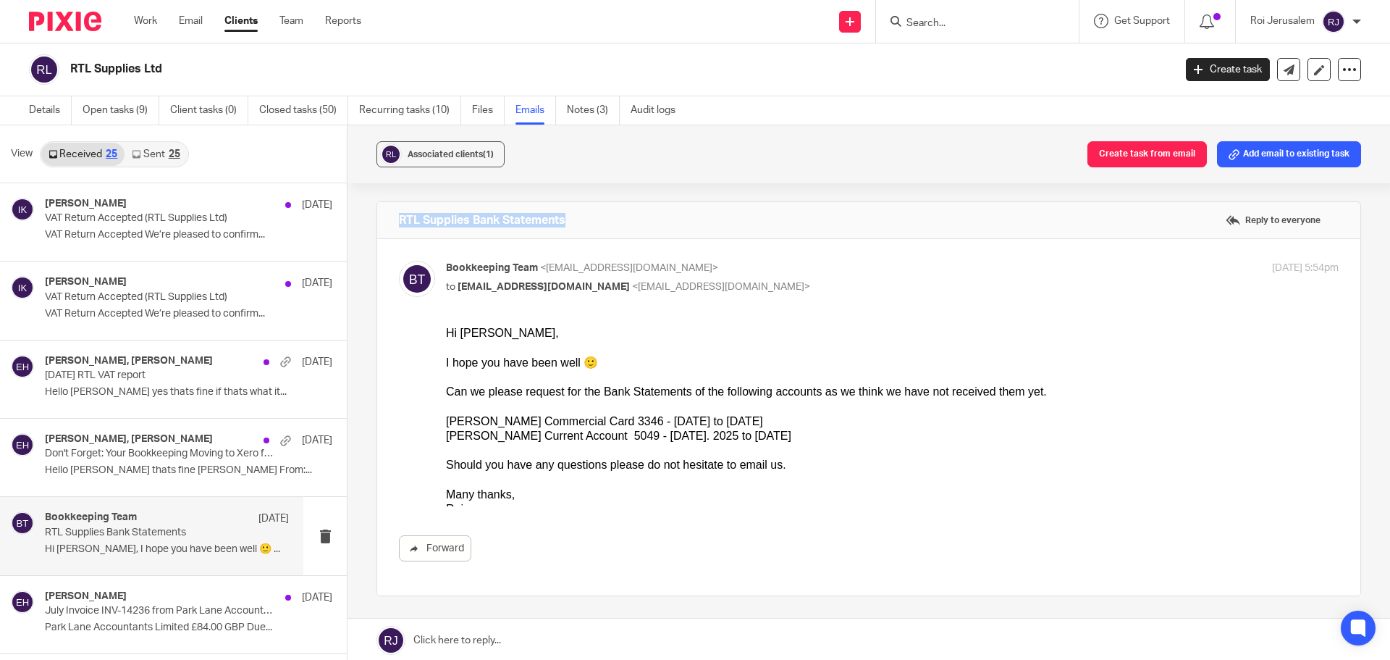
drag, startPoint x: 391, startPoint y: 216, endPoint x: 567, endPoint y: 215, distance: 176.0
click at [567, 215] on div "RTL Supplies Bank Statements Reply to everyone" at bounding box center [868, 220] width 983 height 36
drag, startPoint x: 567, startPoint y: 218, endPoint x: 366, endPoint y: 216, distance: 201.3
click at [366, 216] on div "Associated clients (1) Create task from email Add email to existing task RTL Su…" at bounding box center [869, 393] width 1043 height 537
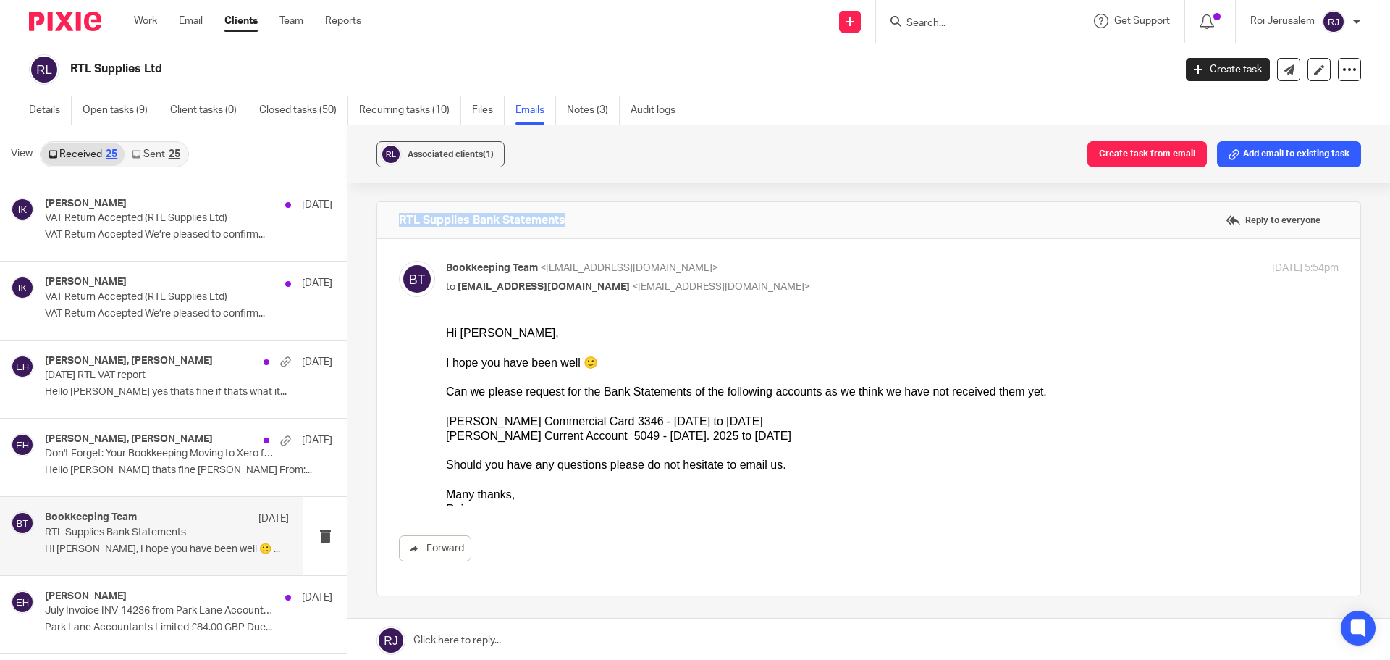
click at [365, 215] on div "Associated clients (1) Create task from email Add email to existing task RTL Su…" at bounding box center [869, 393] width 1043 height 537
drag, startPoint x: 391, startPoint y: 217, endPoint x: 590, endPoint y: 211, distance: 199.2
click at [590, 211] on div "RTL Supplies Bank Statements Reply to everyone" at bounding box center [868, 220] width 983 height 36
click at [462, 332] on div "Hi [PERSON_NAME]," at bounding box center [892, 333] width 893 height 14
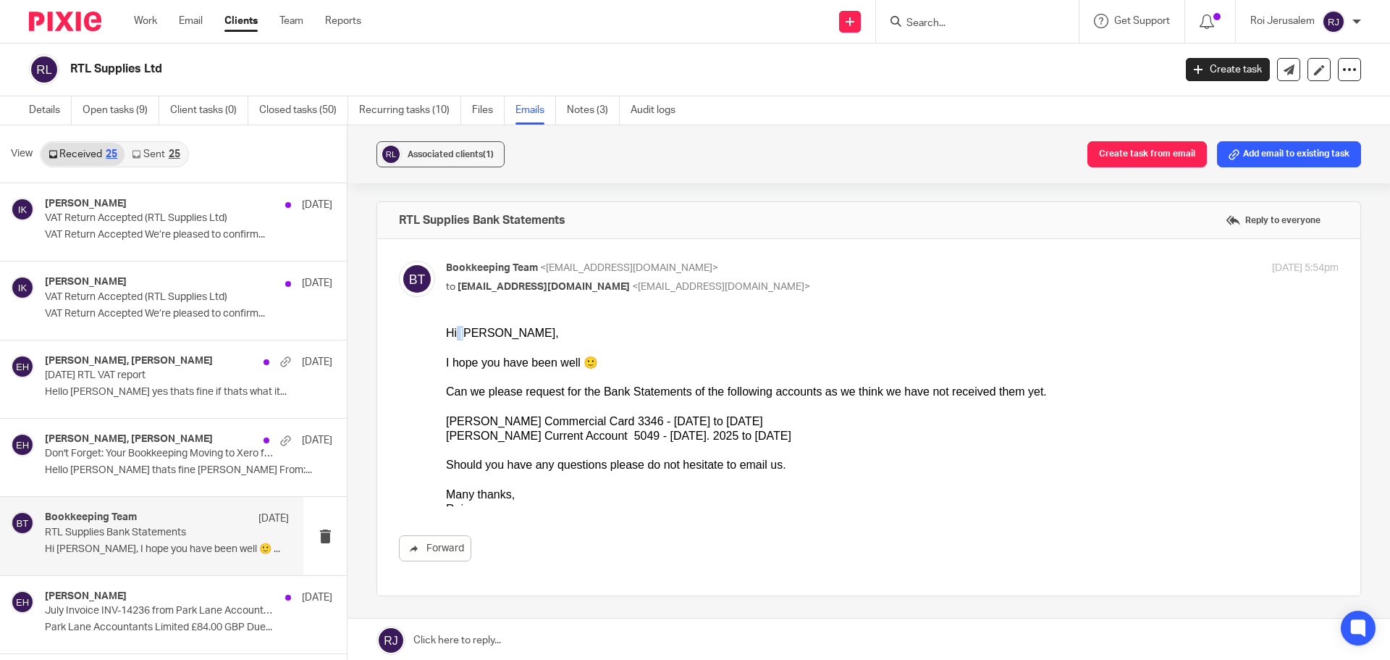
click at [462, 332] on div "Hi [PERSON_NAME]," at bounding box center [892, 333] width 893 height 14
drag, startPoint x: 474, startPoint y: 334, endPoint x: 453, endPoint y: 335, distance: 21.8
click at [453, 335] on div "Hi [PERSON_NAME]," at bounding box center [892, 333] width 893 height 14
drag, startPoint x: 457, startPoint y: 334, endPoint x: 480, endPoint y: 332, distance: 23.3
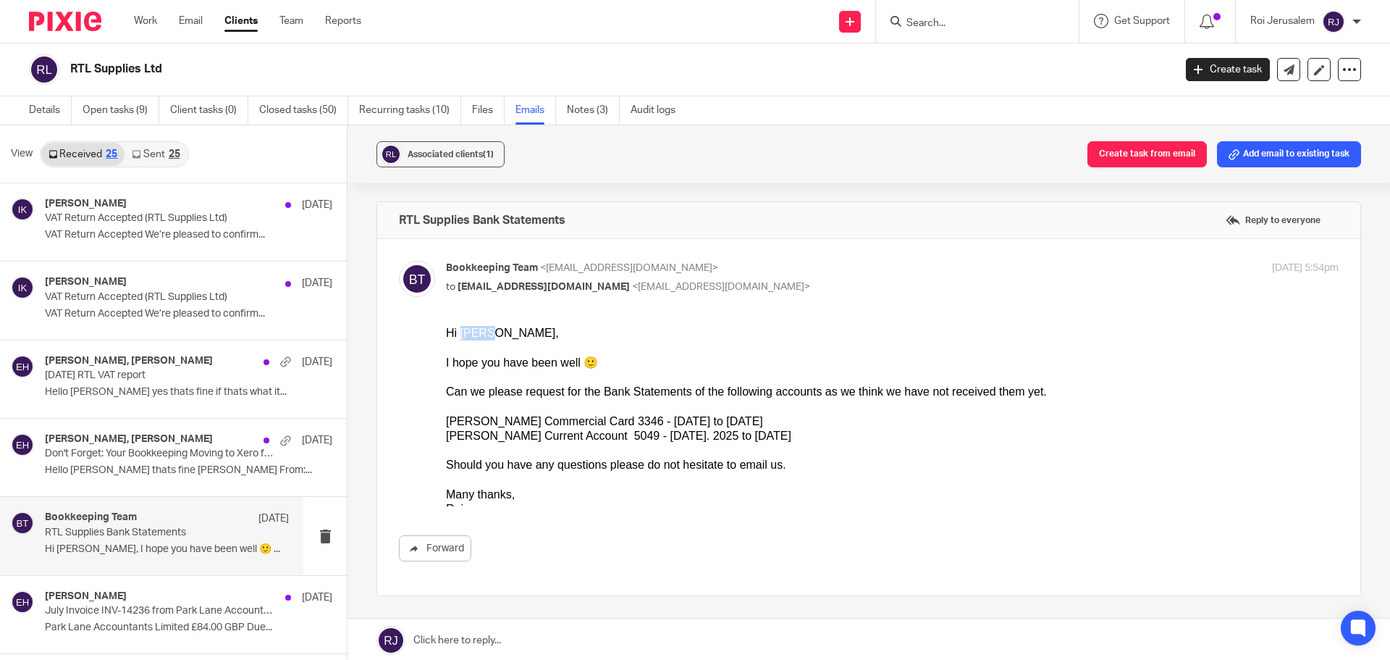
click at [480, 332] on div "Hi [PERSON_NAME]," at bounding box center [892, 333] width 893 height 14
drag, startPoint x: 475, startPoint y: 333, endPoint x: 458, endPoint y: 334, distance: 17.4
click at [458, 334] on div "Hi [PERSON_NAME]," at bounding box center [892, 333] width 893 height 14
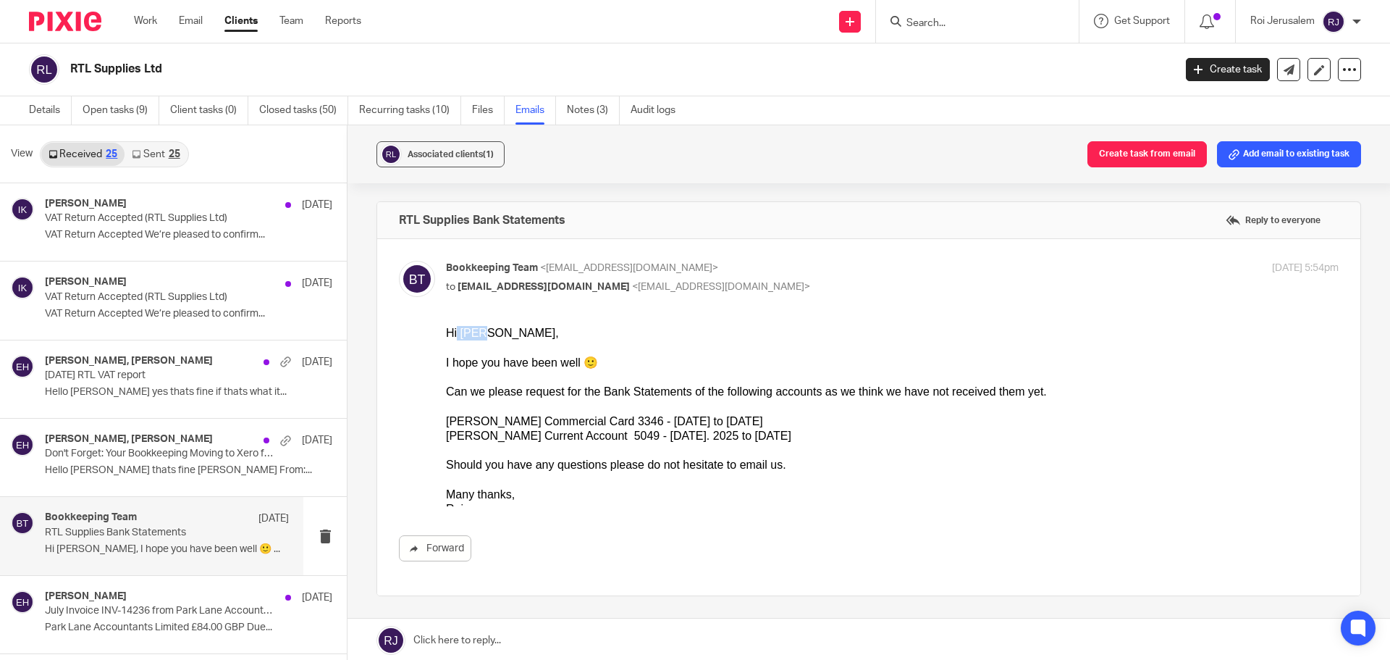
drag, startPoint x: 456, startPoint y: 334, endPoint x: 477, endPoint y: 332, distance: 21.8
click at [477, 332] on div "Hi [PERSON_NAME]," at bounding box center [892, 333] width 893 height 14
drag, startPoint x: 477, startPoint y: 332, endPoint x: 456, endPoint y: 332, distance: 21.7
click at [456, 332] on div "Hi [PERSON_NAME]," at bounding box center [892, 333] width 893 height 14
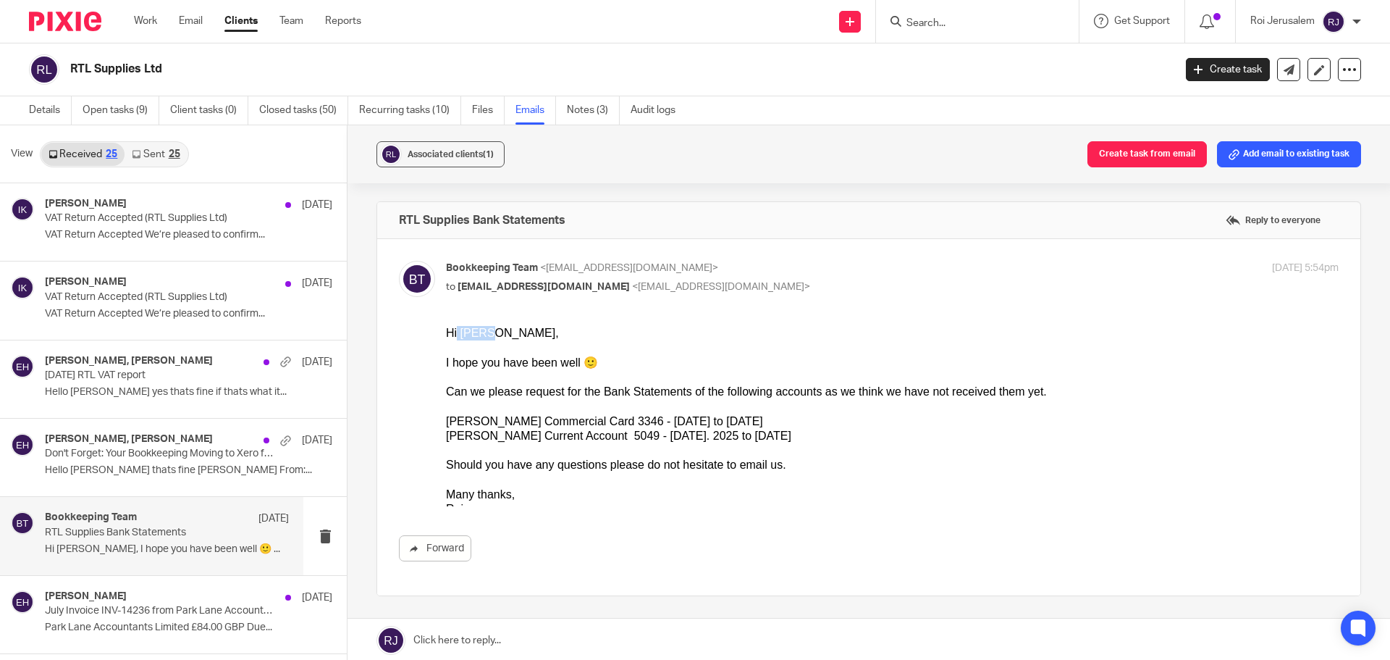
click at [456, 332] on div "Hi [PERSON_NAME]," at bounding box center [892, 333] width 893 height 14
drag, startPoint x: 448, startPoint y: 361, endPoint x: 570, endPoint y: 361, distance: 121.7
click at [570, 361] on div "I hope you have been well 🙂" at bounding box center [892, 363] width 893 height 14
click at [572, 361] on div "I hope you have been well 🙂" at bounding box center [892, 363] width 893 height 14
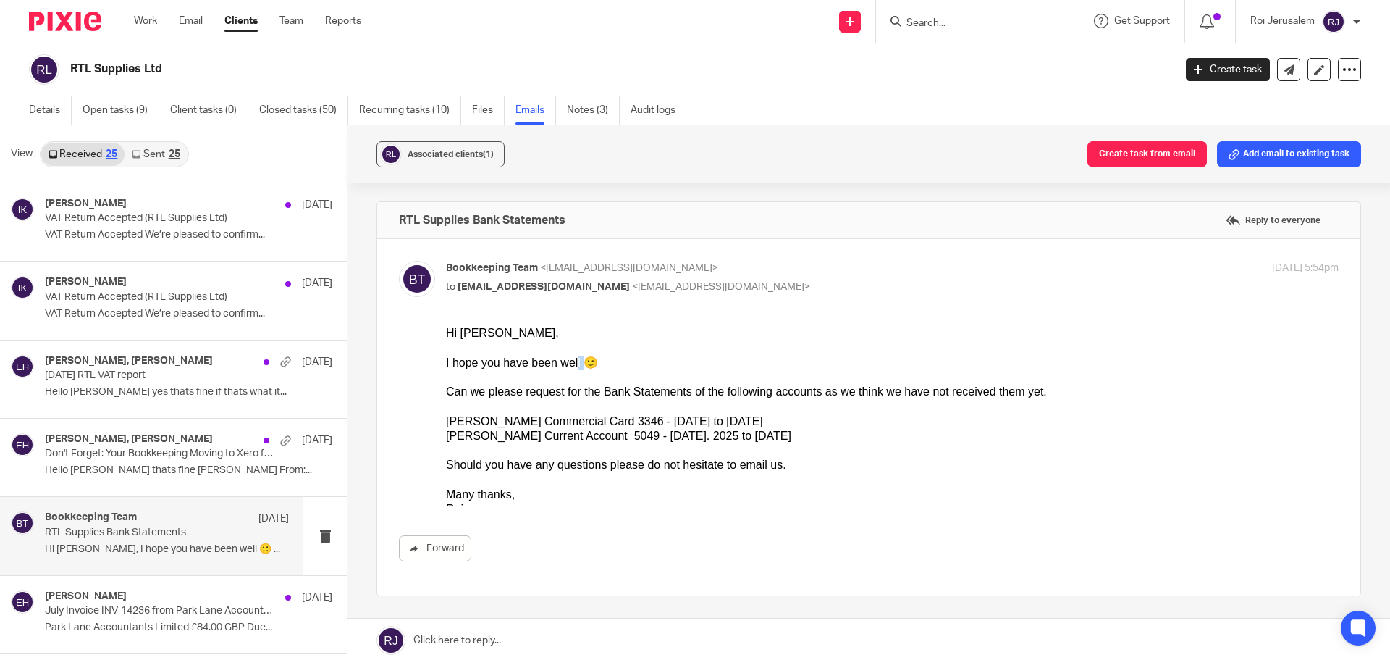
click at [572, 361] on div "I hope you have been well 🙂" at bounding box center [892, 363] width 893 height 14
click at [569, 362] on div "I hope you have been well 🙂" at bounding box center [892, 363] width 893 height 14
drag, startPoint x: 448, startPoint y: 393, endPoint x: 757, endPoint y: 442, distance: 313.1
click at [757, 442] on div "Hi [PERSON_NAME], I hope you have been well 🙂 Can we please request for the Ban…" at bounding box center [892, 421] width 893 height 190
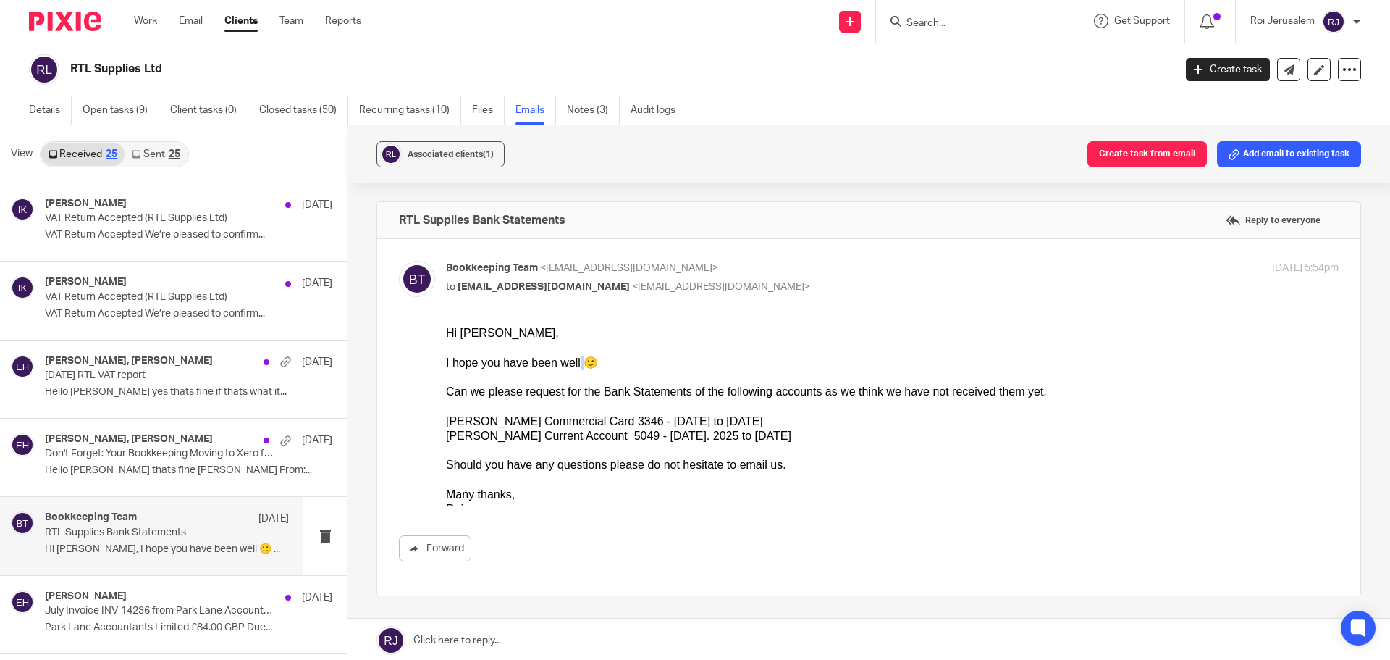
click at [757, 442] on div "[PERSON_NAME] Current Account 5049 - [DATE]. 2025 to [DATE]" at bounding box center [892, 436] width 893 height 14
drag, startPoint x: 737, startPoint y: 437, endPoint x: 729, endPoint y: 437, distance: 8.0
click at [729, 437] on div "[PERSON_NAME] Current Account 5049 - [DATE]. 2025 to [DATE]" at bounding box center [892, 436] width 893 height 14
click at [732, 419] on div "[PERSON_NAME] Commercial Card 3346 - [DATE] to [DATE]" at bounding box center [892, 421] width 893 height 14
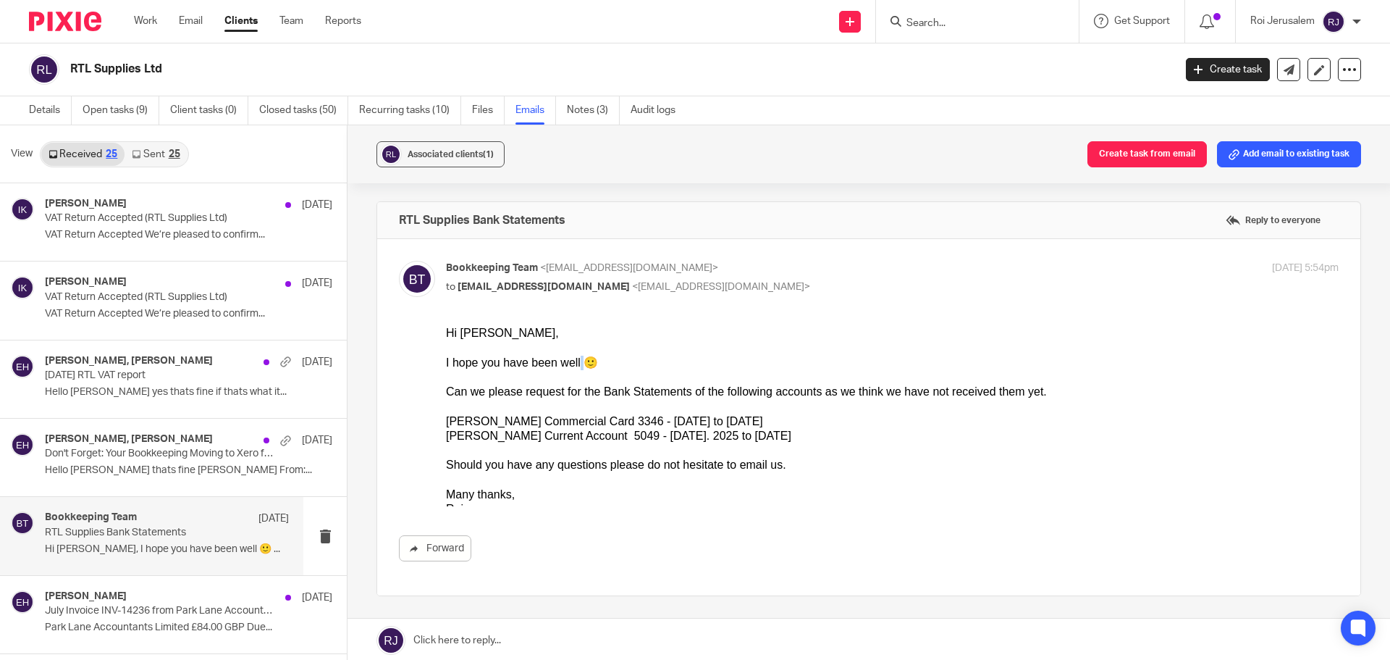
click at [732, 419] on div "[PERSON_NAME] Commercial Card 3346 - [DATE] to [DATE]" at bounding box center [892, 421] width 893 height 14
click at [732, 421] on div "[PERSON_NAME] Commercial Card 3346 - [DATE] to [DATE]" at bounding box center [892, 421] width 893 height 14
click at [732, 422] on div "[PERSON_NAME] Commercial Card 3346 - [DATE] to [DATE]" at bounding box center [892, 421] width 893 height 14
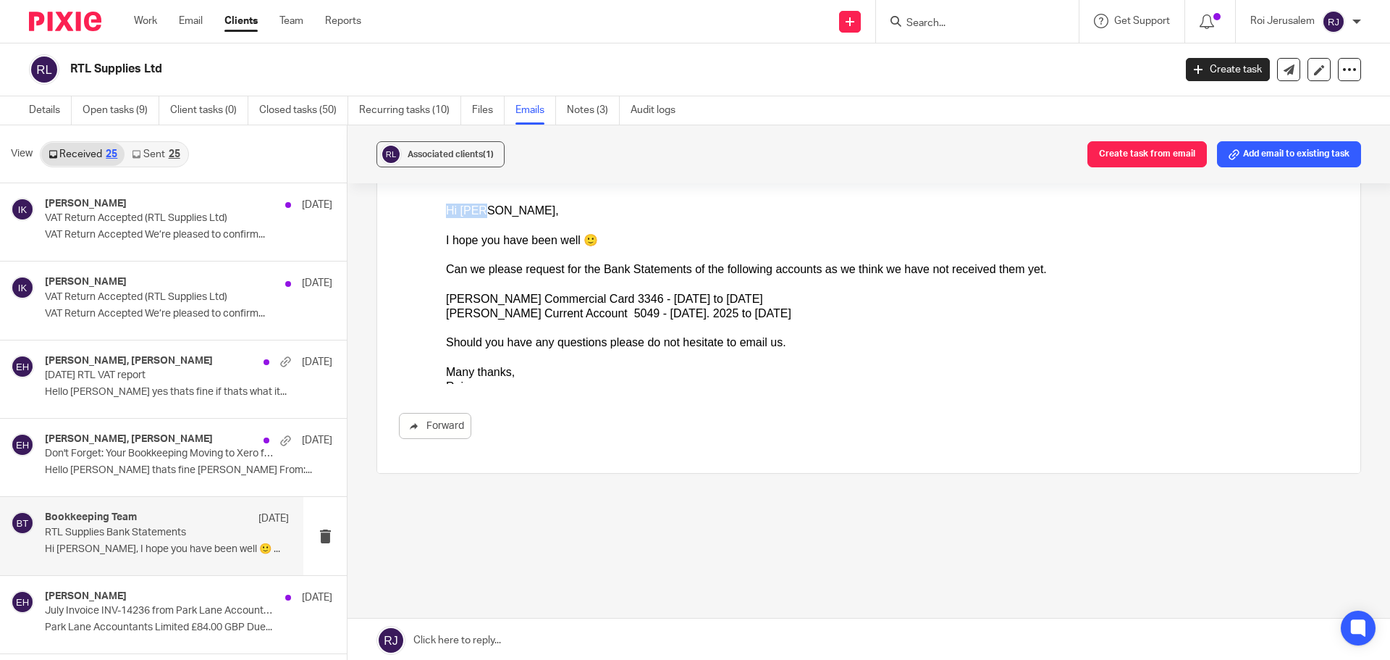
drag, startPoint x: 478, startPoint y: 212, endPoint x: 884, endPoint y: 418, distance: 454.7
click at [446, 214] on html "Hi [PERSON_NAME], I hope you have been well 🙂 Can we please request for the Ban…" at bounding box center [892, 294] width 893 height 180
click at [437, 214] on div "Forward" at bounding box center [869, 321] width 940 height 235
click at [440, 215] on div "Forward" at bounding box center [869, 321] width 940 height 235
click at [446, 208] on div "Hi [PERSON_NAME]," at bounding box center [892, 211] width 893 height 14
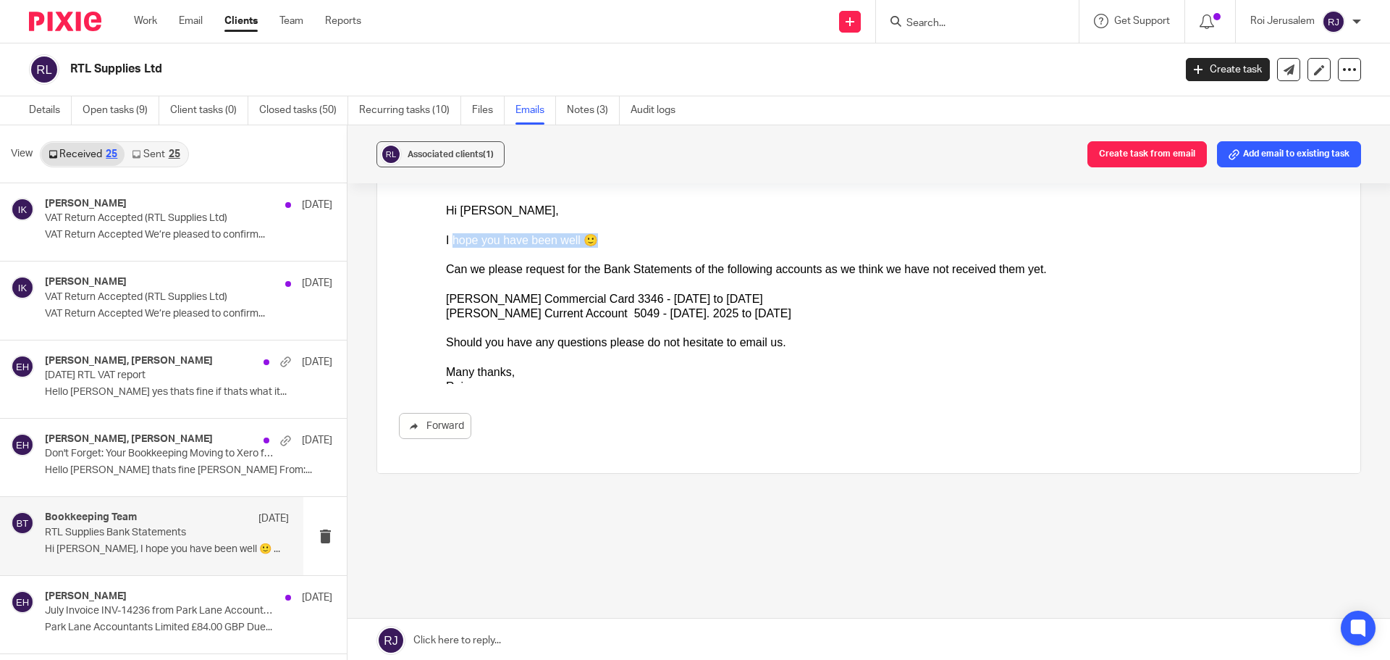
drag, startPoint x: 452, startPoint y: 235, endPoint x: 588, endPoint y: 242, distance: 136.3
click at [588, 242] on div "I hope you have been well 🙂" at bounding box center [892, 240] width 893 height 14
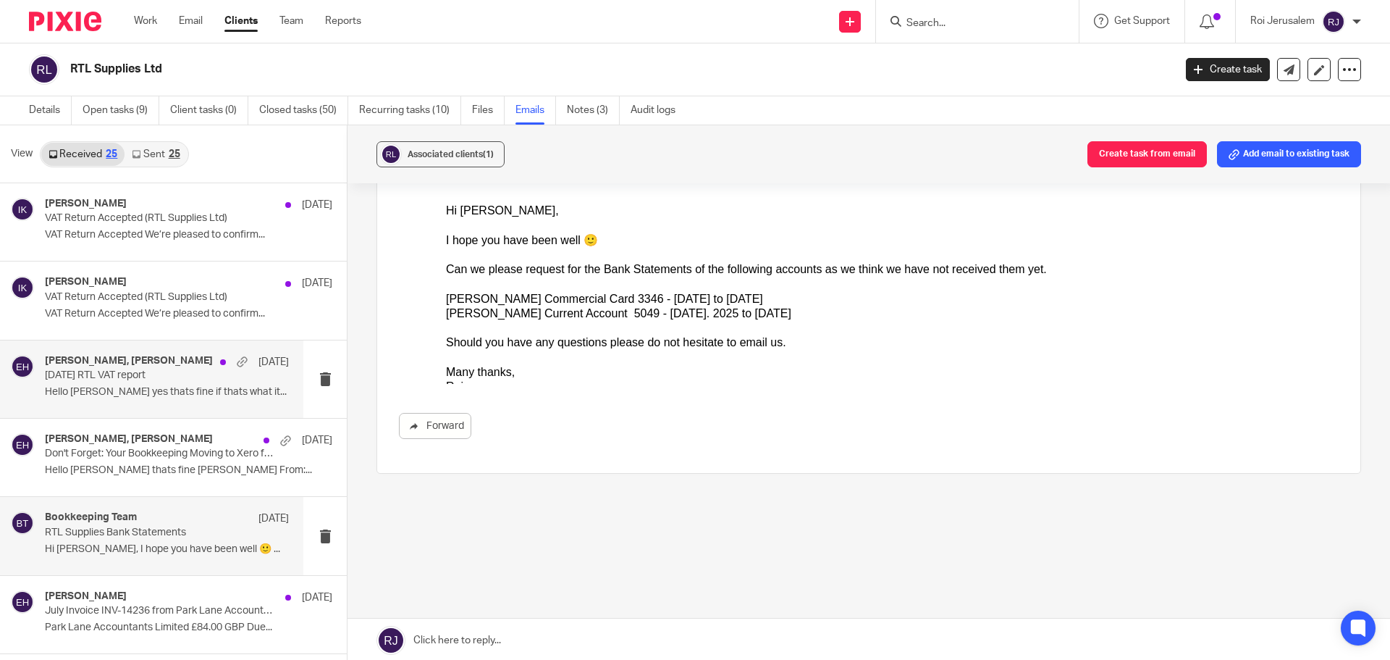
scroll to position [121, 0]
drag, startPoint x: 886, startPoint y: 418, endPoint x: 509, endPoint y: 278, distance: 402.4
click at [513, 269] on div "Can we please request for the Bank Statements of the following accounts as we t…" at bounding box center [892, 271] width 893 height 14
click at [511, 268] on div "Can we please request for the Bank Statements of the following accounts as we t…" at bounding box center [892, 271] width 893 height 14
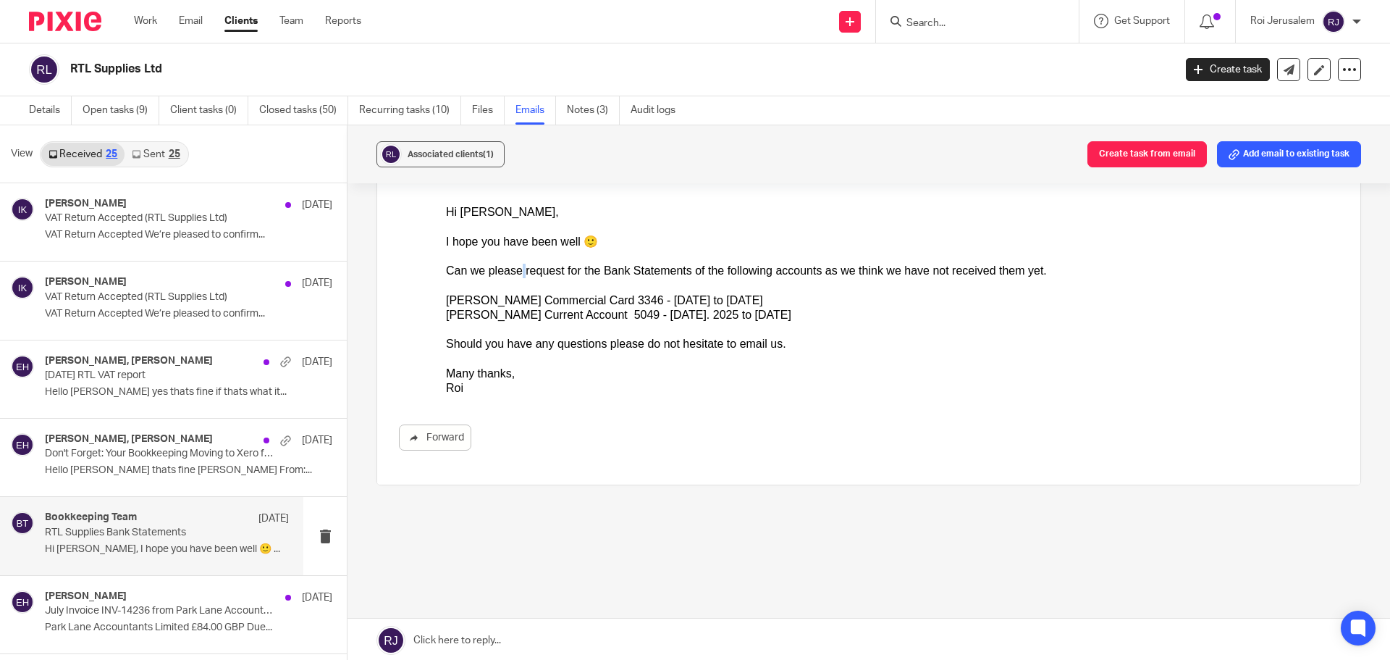
click at [511, 268] on div "Can we please request for the Bank Statements of the following accounts as we t…" at bounding box center [892, 271] width 893 height 14
click at [588, 269] on div "Can we please request for the Bank Statements of the following accounts as we t…" at bounding box center [892, 271] width 893 height 14
click at [589, 269] on div "Can we please request for the Bank Statements of the following accounts as we t…" at bounding box center [892, 271] width 893 height 14
click at [668, 272] on div "Can we please request for the Bank Statements of the following accounts as we t…" at bounding box center [892, 271] width 893 height 14
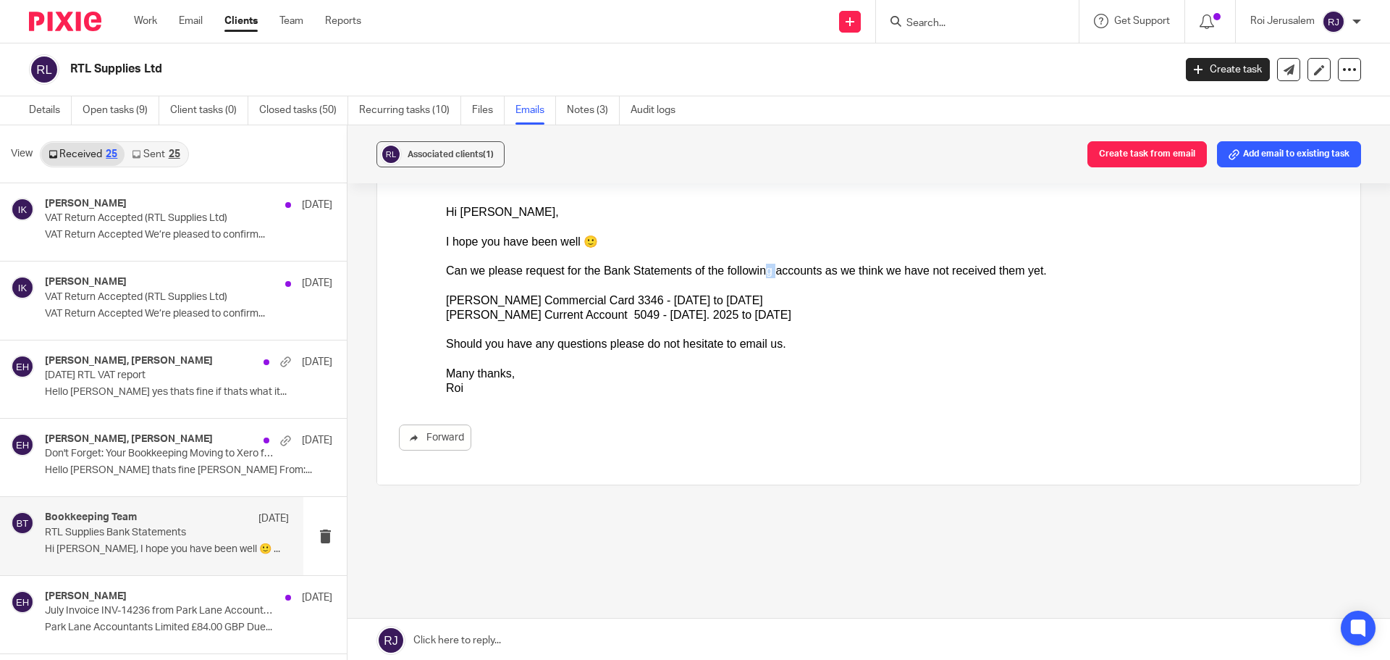
click at [747, 273] on div "Can we please request for the Bank Statements of the following accounts as we t…" at bounding box center [892, 271] width 893 height 14
click at [699, 269] on div "Can we please request for the Bank Statements of the following accounts as we t…" at bounding box center [892, 271] width 893 height 14
click at [667, 269] on div "Can we please request for the Bank Statements of the following accounts as we t…" at bounding box center [892, 271] width 893 height 14
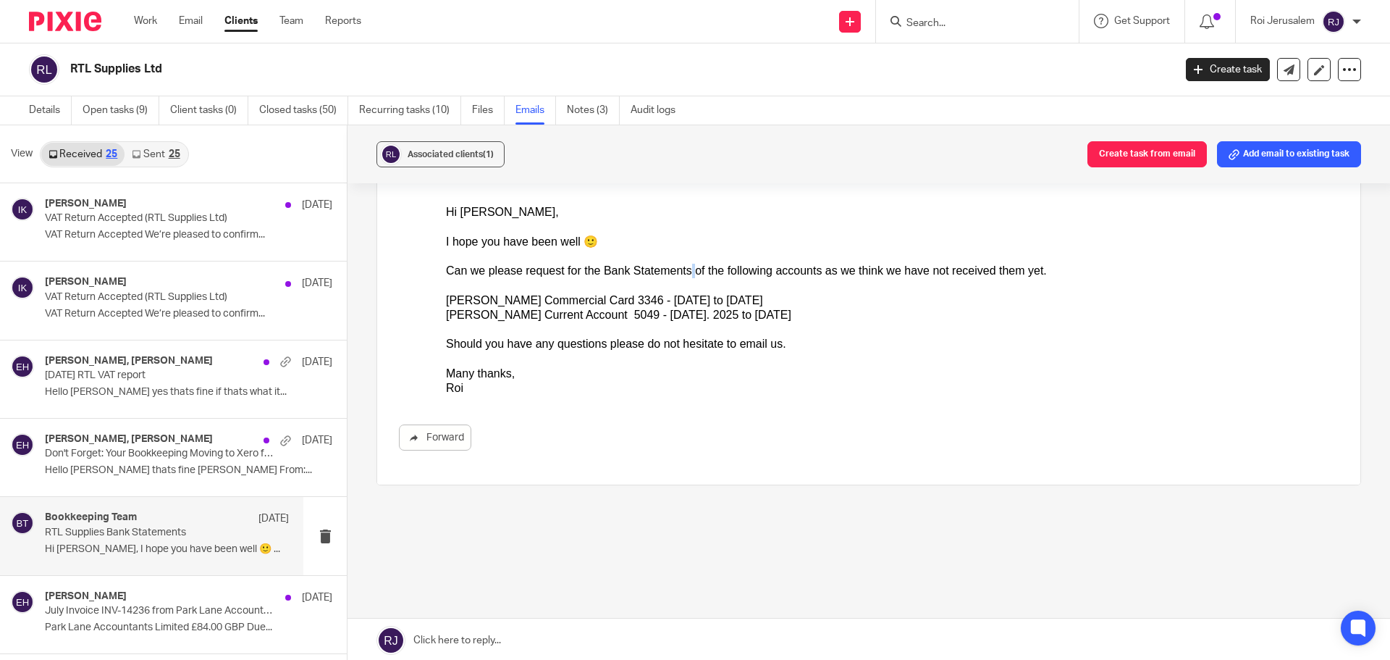
click at [668, 269] on div "Can we please request for the Bank Statements of the following accounts as we t…" at bounding box center [892, 271] width 893 height 14
click at [684, 269] on div "Can we please request for the Bank Statements of the following accounts as we t…" at bounding box center [892, 271] width 893 height 14
click at [681, 270] on div "Can we please request for the Bank Statements of the following accounts as we t…" at bounding box center [892, 271] width 893 height 14
drag, startPoint x: 705, startPoint y: 270, endPoint x: 695, endPoint y: 271, distance: 9.4
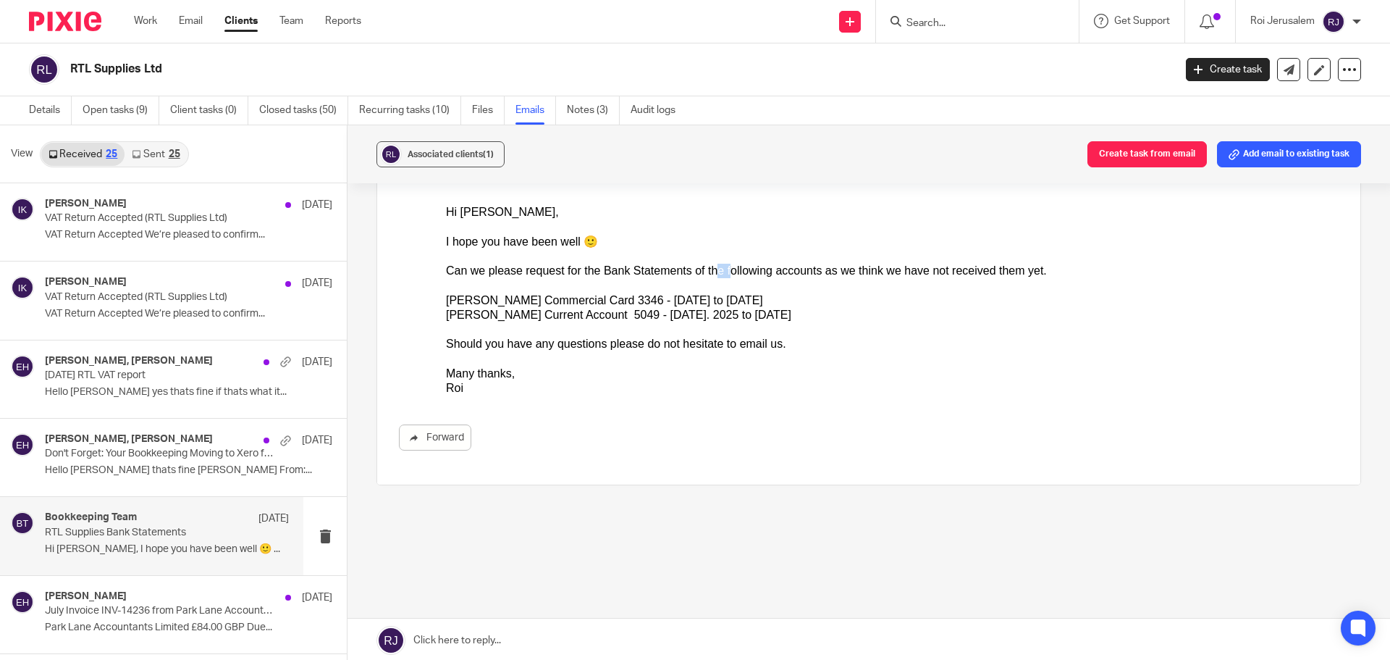
click at [695, 271] on div "Can we please request for the Bank Statements of the following accounts as we t…" at bounding box center [892, 271] width 893 height 14
click at [702, 268] on div "Can we please request for the Bank Statements of the following accounts as we t…" at bounding box center [892, 271] width 893 height 14
click at [745, 268] on div "Can we please request for the Bank Statements of the following accounts as we t…" at bounding box center [892, 271] width 893 height 14
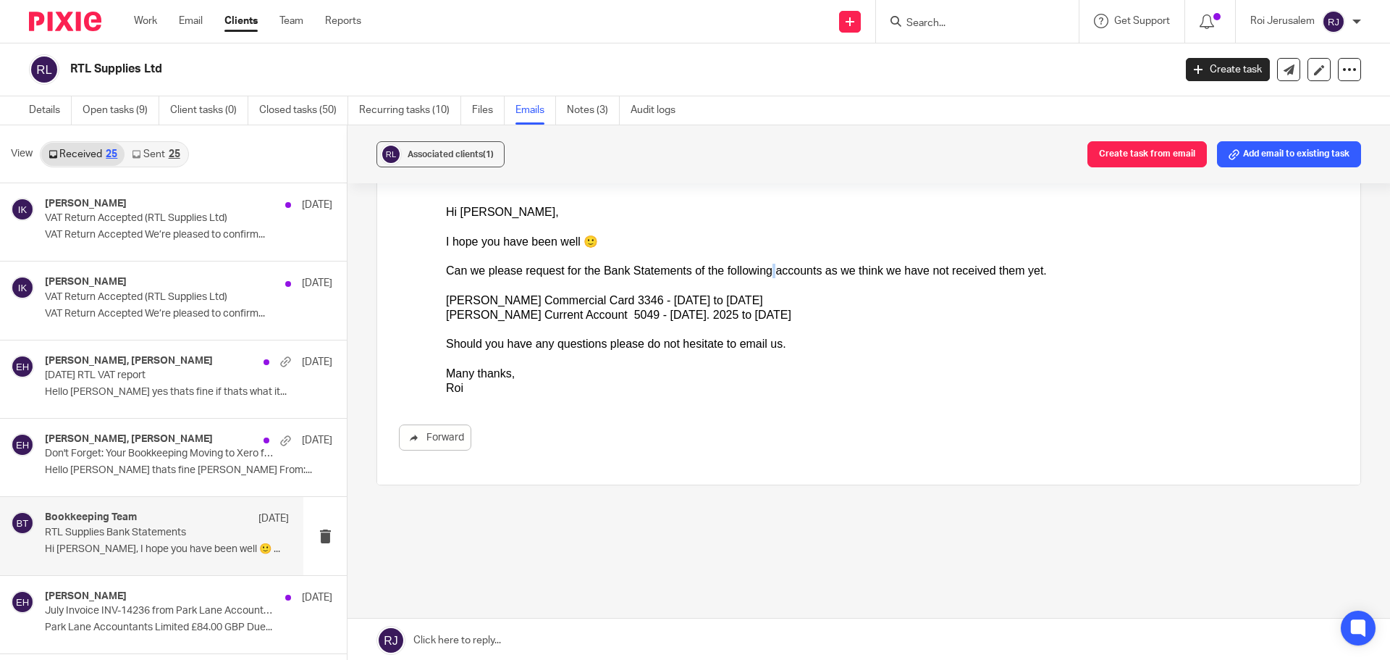
click at [745, 268] on div "Can we please request for the Bank Statements of the following accounts as we t…" at bounding box center [892, 271] width 893 height 14
drag, startPoint x: 971, startPoint y: 267, endPoint x: 978, endPoint y: 272, distance: 8.4
click at [978, 272] on div "Can we please request for the Bank Statements of the following accounts as we t…" at bounding box center [892, 271] width 893 height 14
click at [773, 308] on div "[PERSON_NAME] Current Account 5049 - [DATE]. 2025 to [DATE]" at bounding box center [892, 315] width 893 height 14
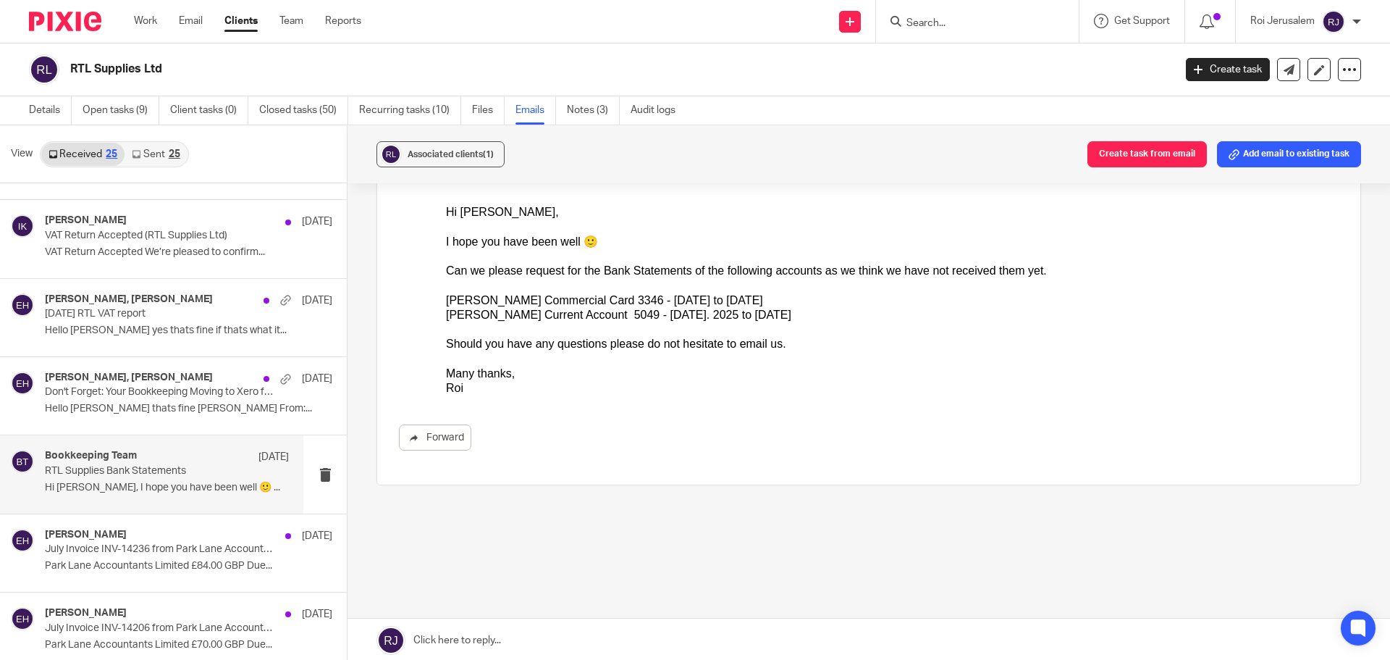
scroll to position [0, 0]
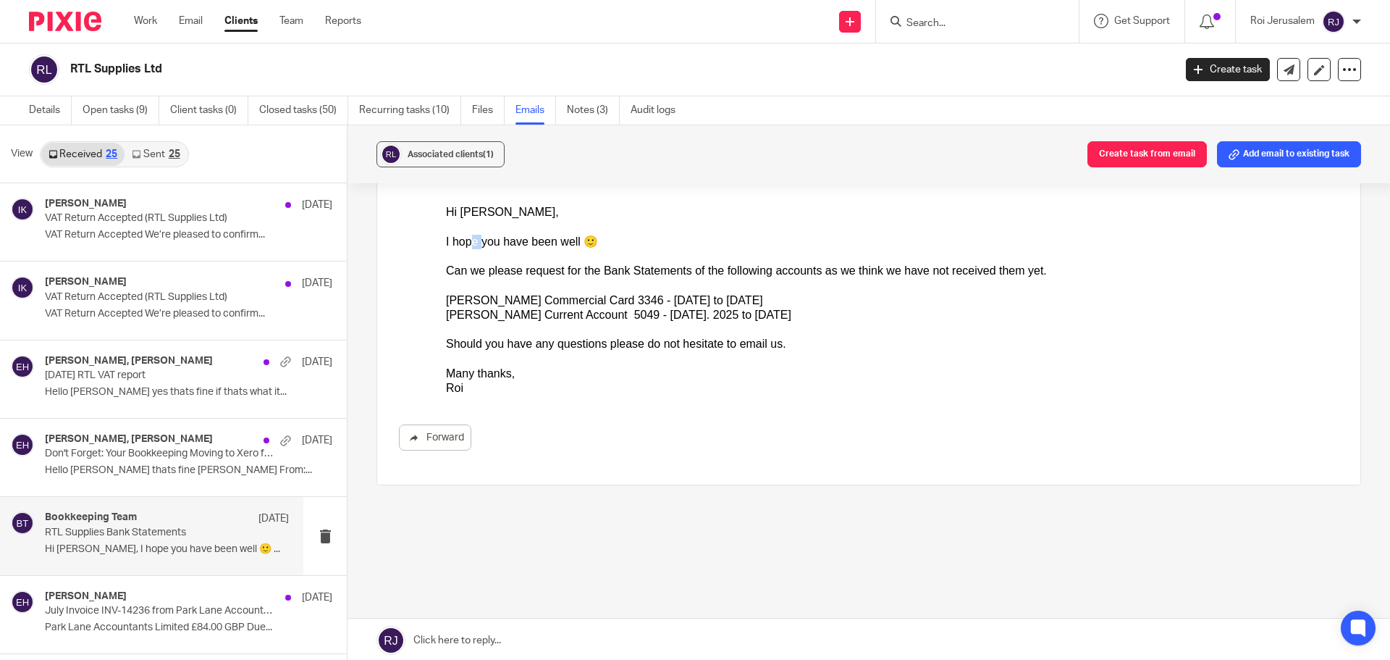
click at [477, 244] on div "I hope you have been well 🙂" at bounding box center [892, 242] width 893 height 14
click at [498, 242] on div "I hope you have been well 🙂" at bounding box center [892, 242] width 893 height 14
click at [495, 241] on div "I hope you have been well 🙂" at bounding box center [892, 242] width 893 height 14
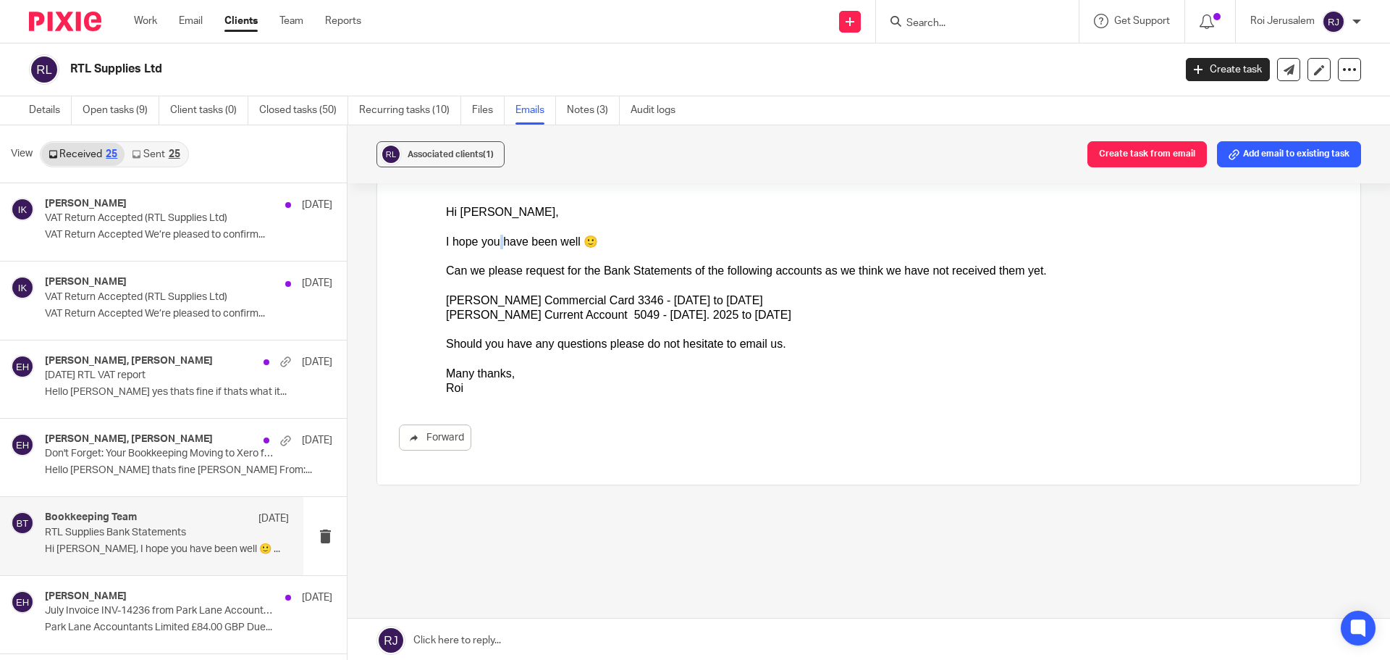
click at [495, 241] on div "I hope you have been well 🙂" at bounding box center [892, 242] width 893 height 14
click at [569, 241] on div "I hope you have been well 🙂" at bounding box center [892, 242] width 893 height 14
click at [549, 240] on div "I hope you have been well 🙂" at bounding box center [892, 242] width 893 height 14
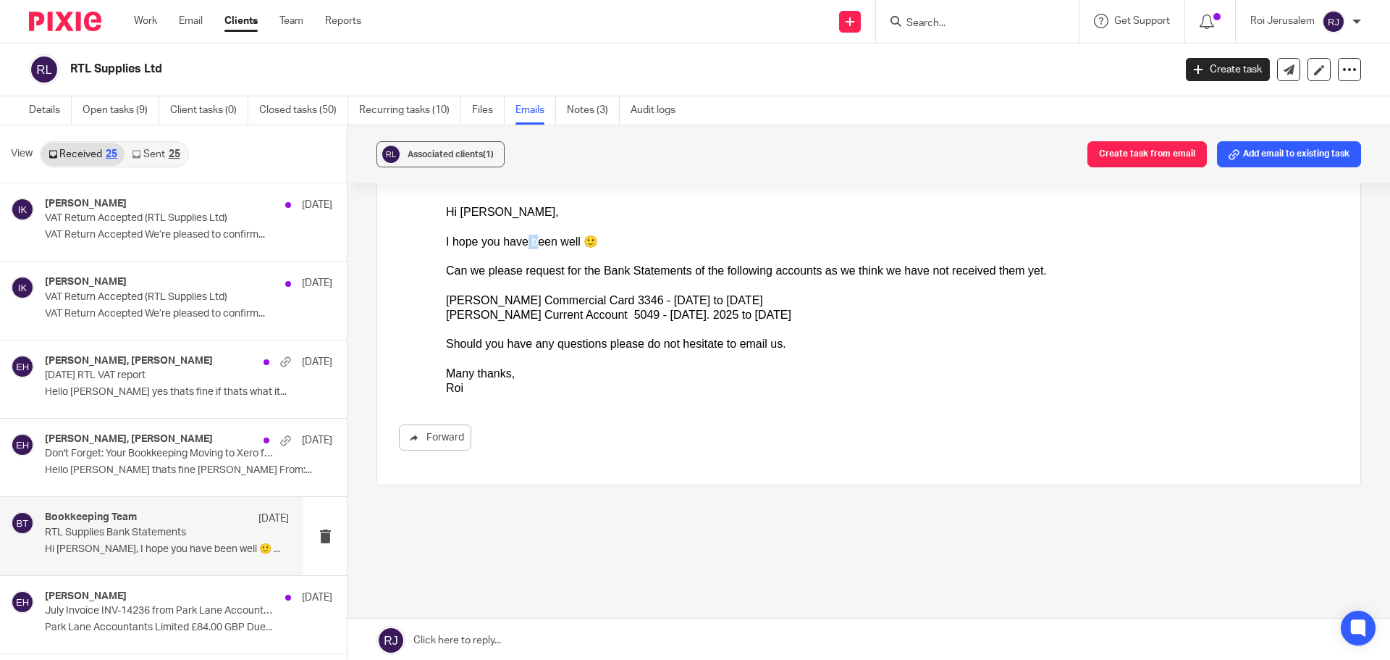
drag, startPoint x: 519, startPoint y: 244, endPoint x: 530, endPoint y: 245, distance: 10.9
click at [531, 245] on div "I hope you have been well 🙂" at bounding box center [892, 242] width 893 height 14
click at [529, 245] on div "I hope you have been well 🙂" at bounding box center [892, 242] width 893 height 14
drag, startPoint x: 889, startPoint y: 417, endPoint x: 563, endPoint y: 330, distance: 338.0
click at [606, 315] on div "[PERSON_NAME] Current Account 5049 - [DATE]. 2025 to [DATE]" at bounding box center [892, 315] width 893 height 14
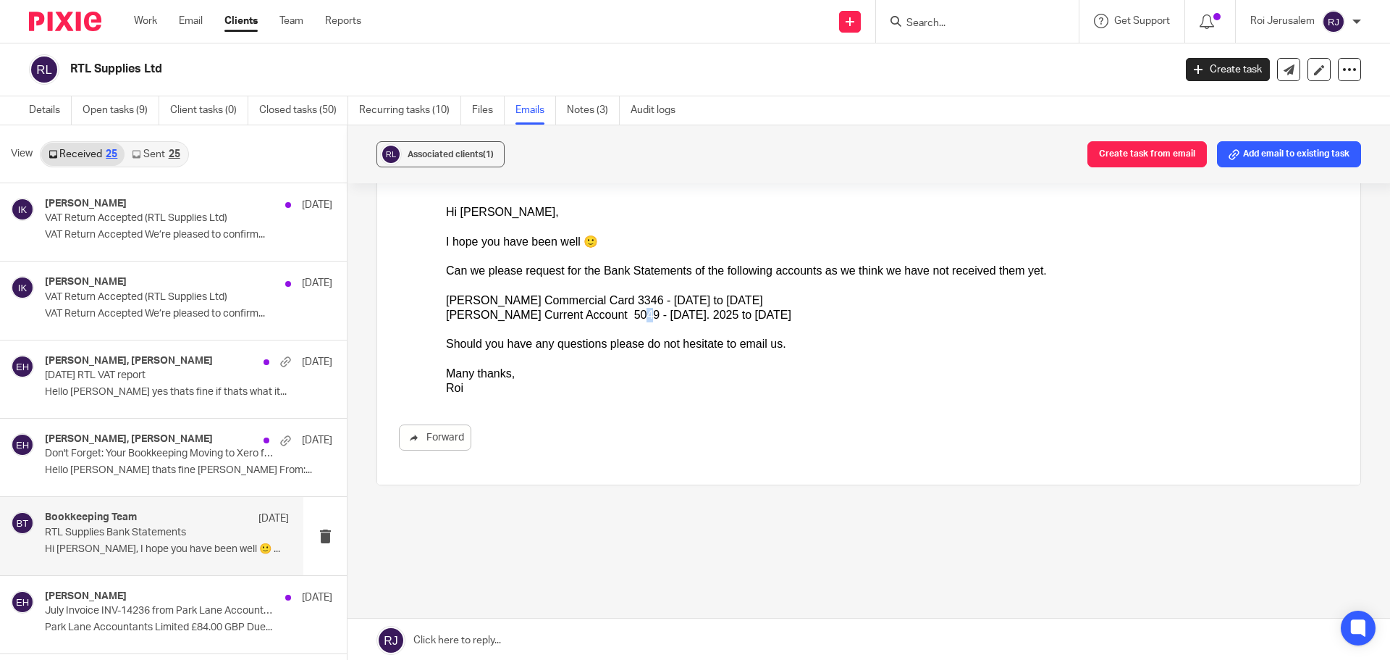
click at [606, 315] on div "[PERSON_NAME] Current Account 5049 - [DATE]. 2025 to [DATE]" at bounding box center [892, 315] width 893 height 14
